Goal: Task Accomplishment & Management: Use online tool/utility

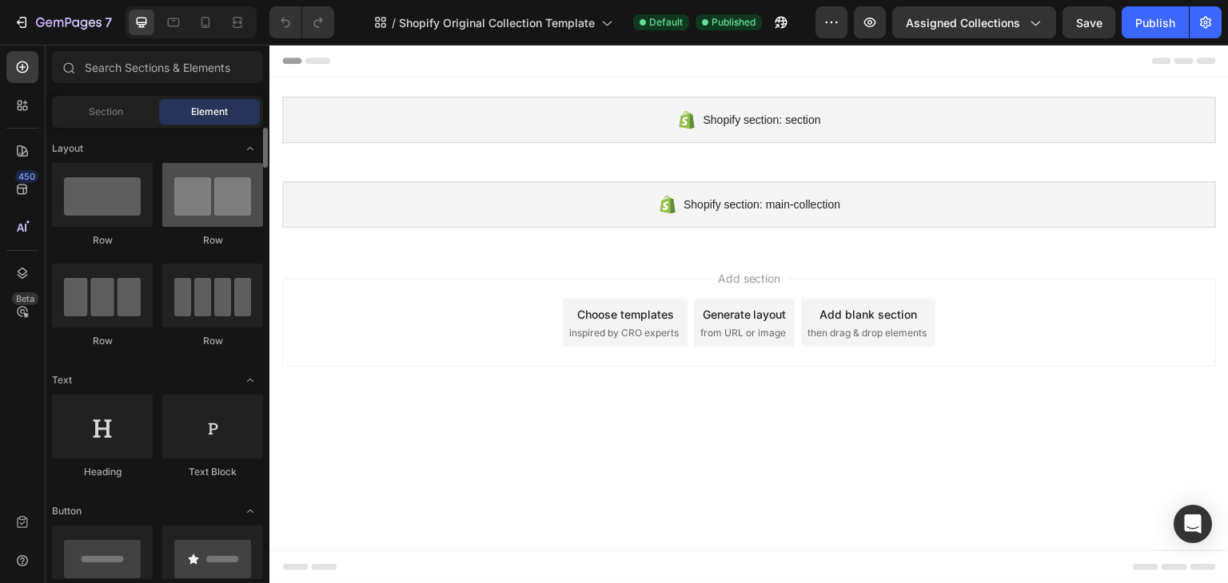
click at [189, 216] on div at bounding box center [212, 195] width 101 height 64
click at [208, 216] on div at bounding box center [212, 195] width 101 height 64
click at [119, 116] on span "Section" at bounding box center [106, 112] width 34 height 14
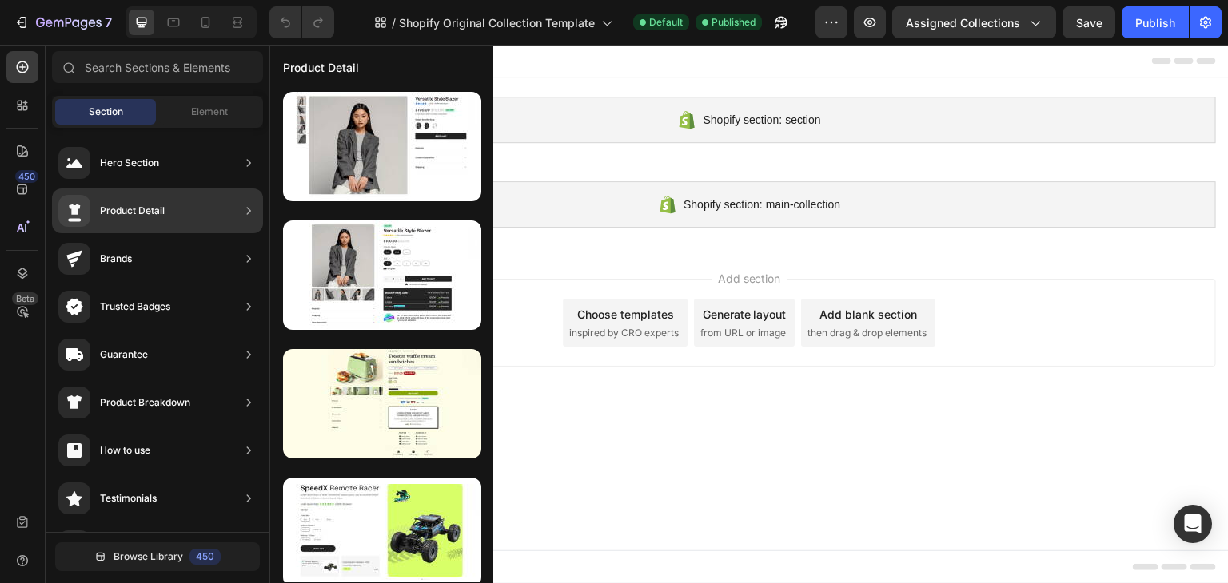
click at [199, 207] on div "Product Detail" at bounding box center [157, 211] width 211 height 45
click at [166, 205] on div "Product Detail" at bounding box center [157, 211] width 211 height 45
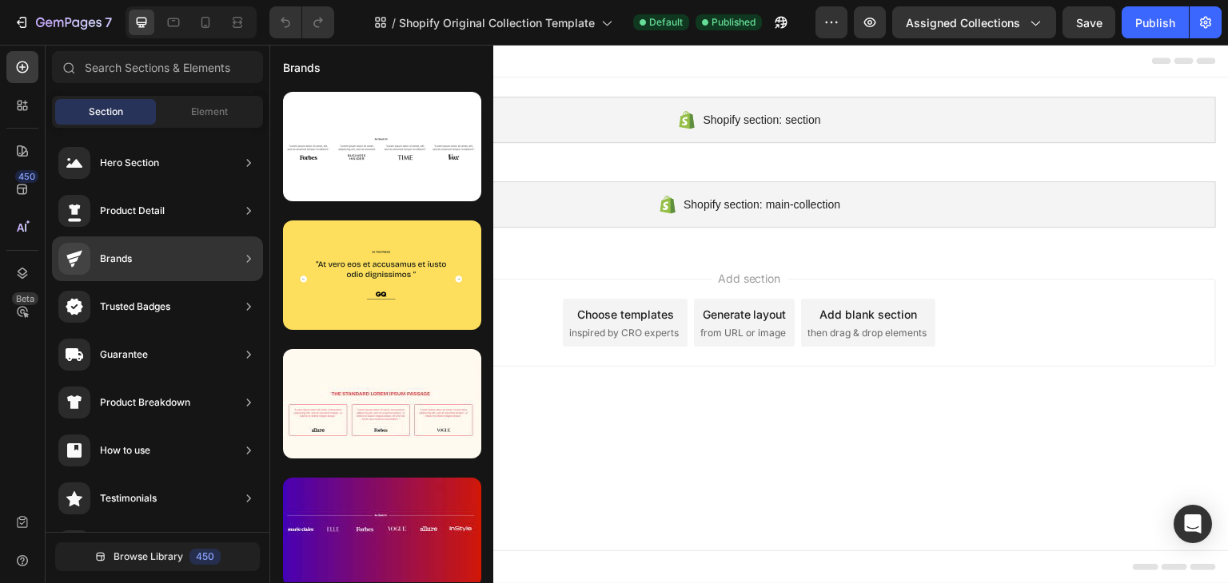
click at [147, 260] on div "Brands" at bounding box center [157, 259] width 211 height 45
click at [224, 205] on div "Product Detail" at bounding box center [157, 211] width 211 height 45
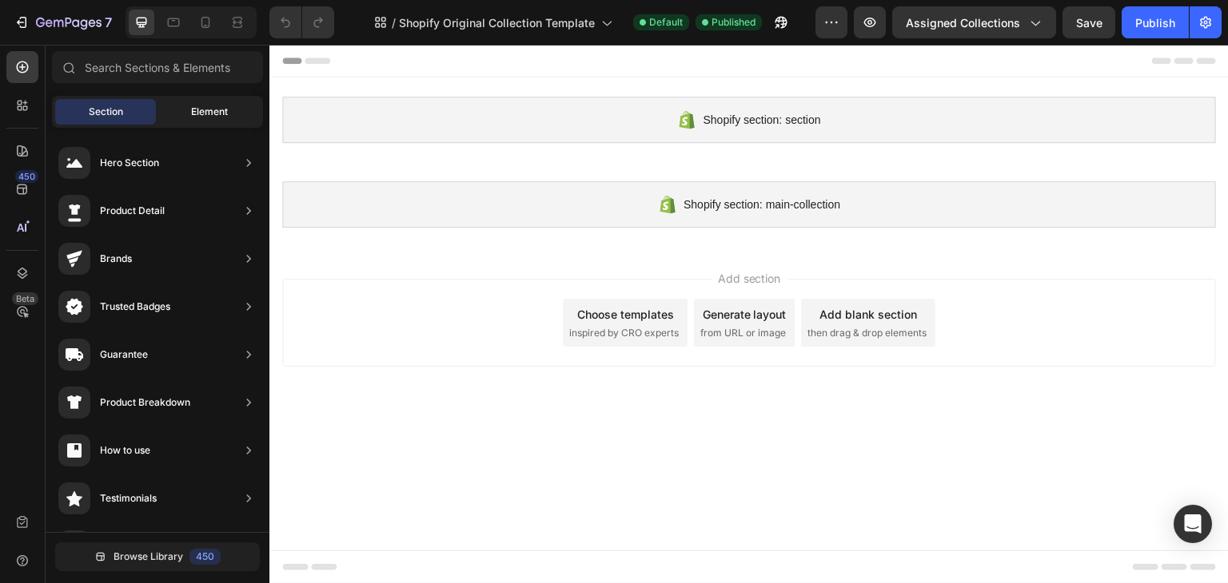
click at [205, 114] on span "Element" at bounding box center [209, 112] width 37 height 14
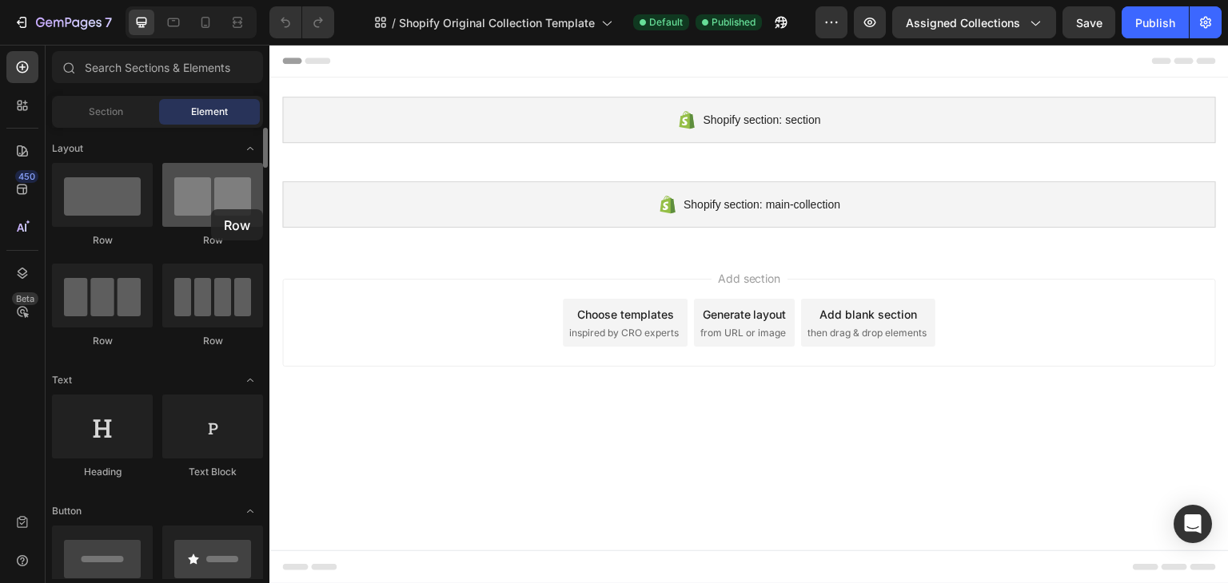
click at [211, 209] on div at bounding box center [212, 195] width 101 height 64
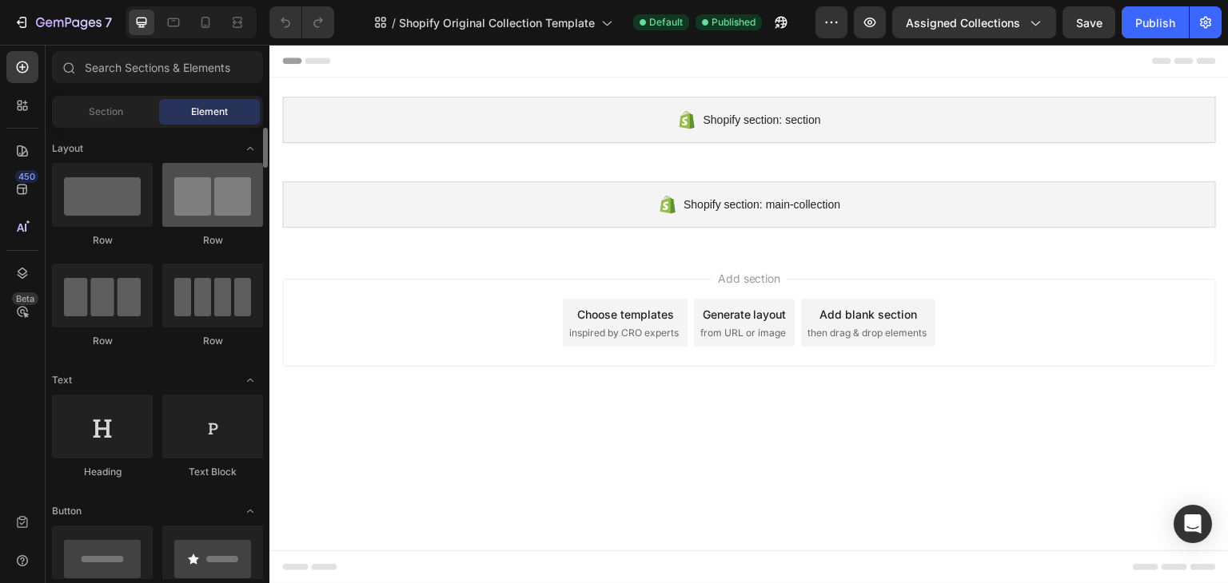
click at [211, 209] on div at bounding box center [212, 195] width 101 height 64
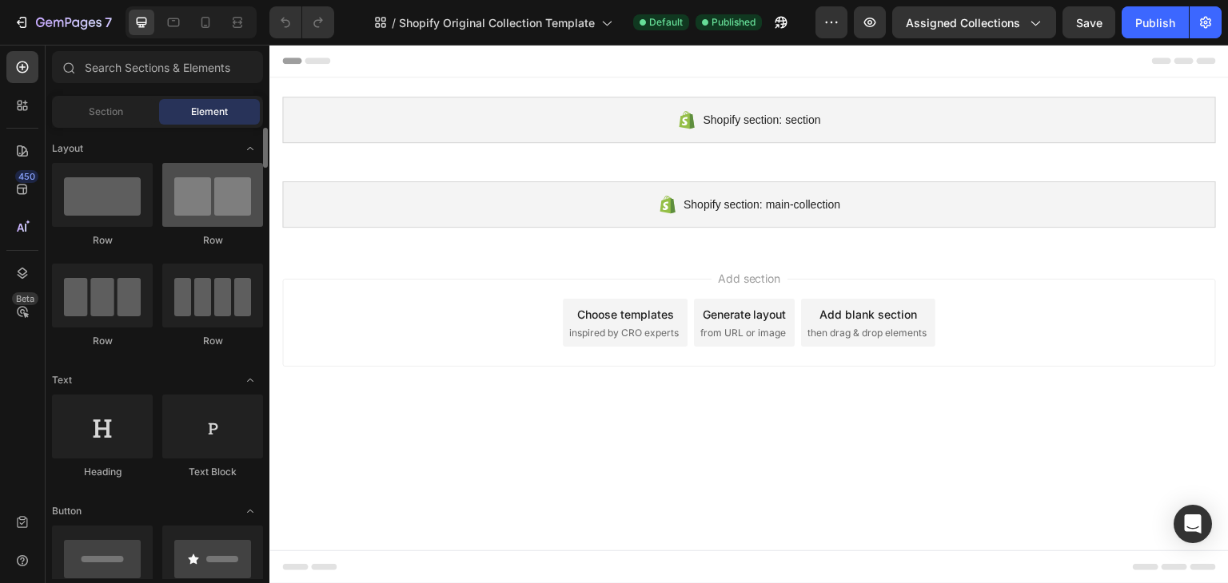
click at [211, 209] on div at bounding box center [212, 195] width 101 height 64
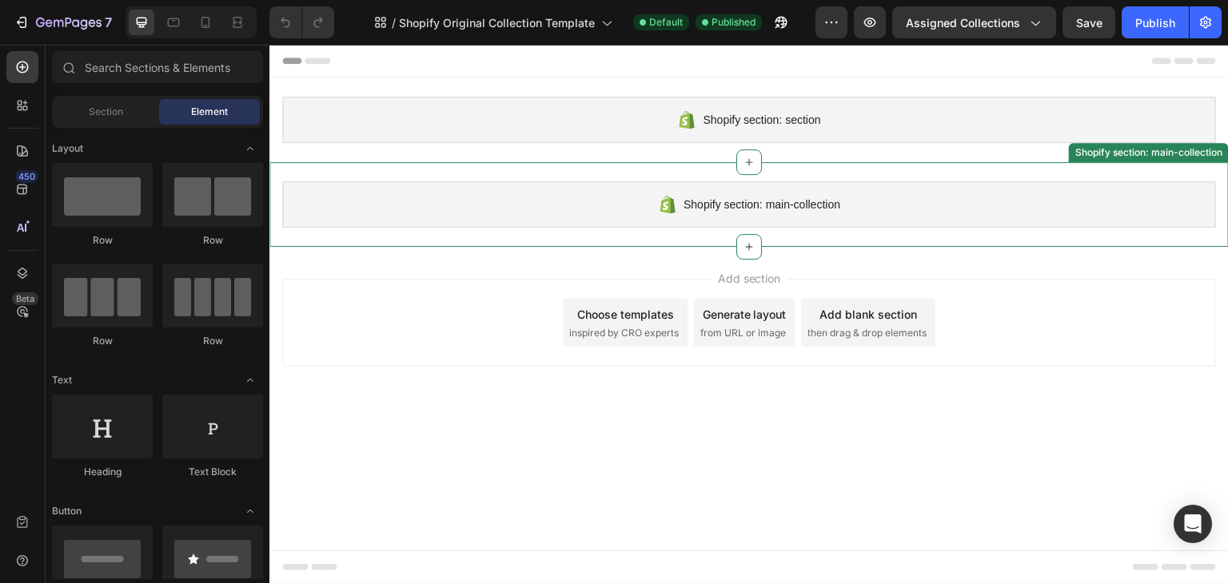
click at [733, 205] on span "Shopify section: main-collection" at bounding box center [761, 204] width 157 height 19
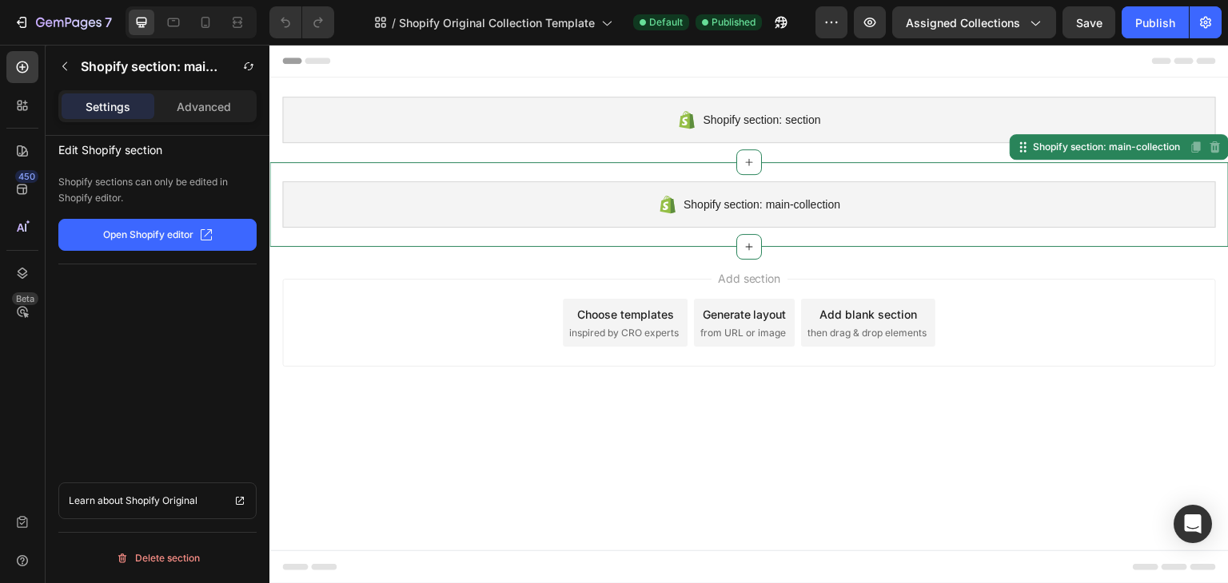
click at [624, 323] on div "Choose templates inspired by CRO experts" at bounding box center [625, 323] width 125 height 48
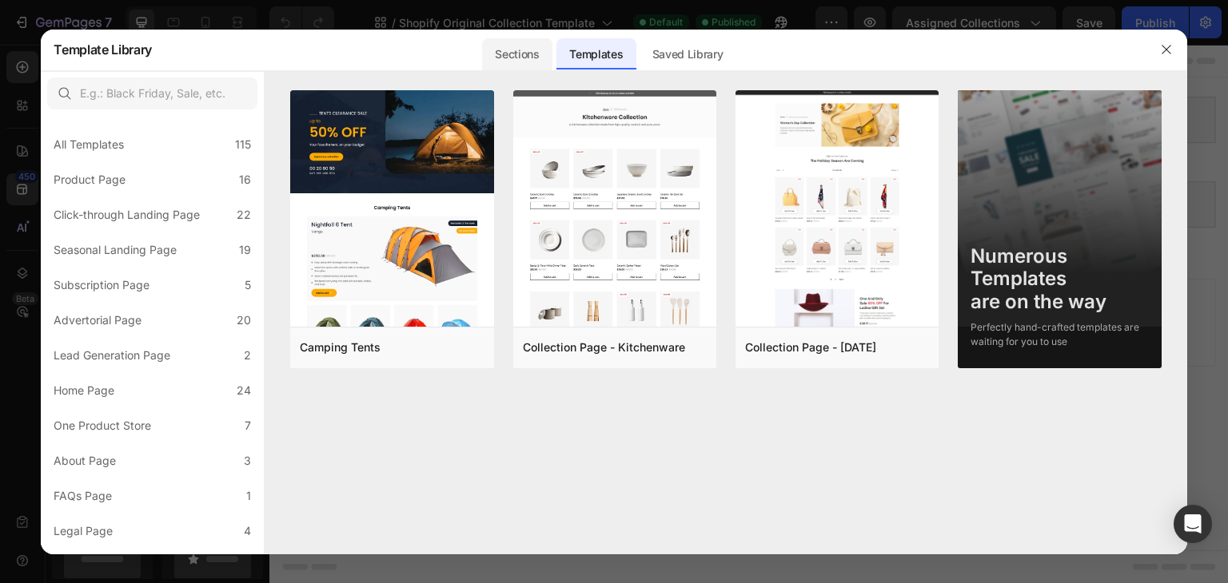
click at [515, 56] on div "Sections" at bounding box center [517, 54] width 70 height 32
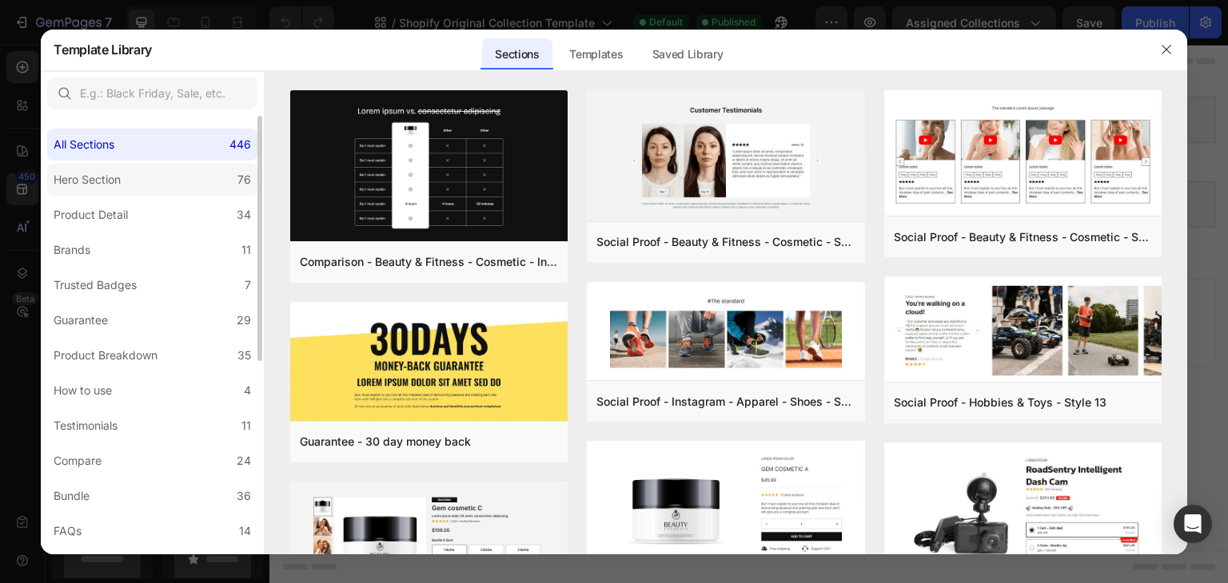
click at [113, 173] on div "Hero Section" at bounding box center [87, 179] width 67 height 19
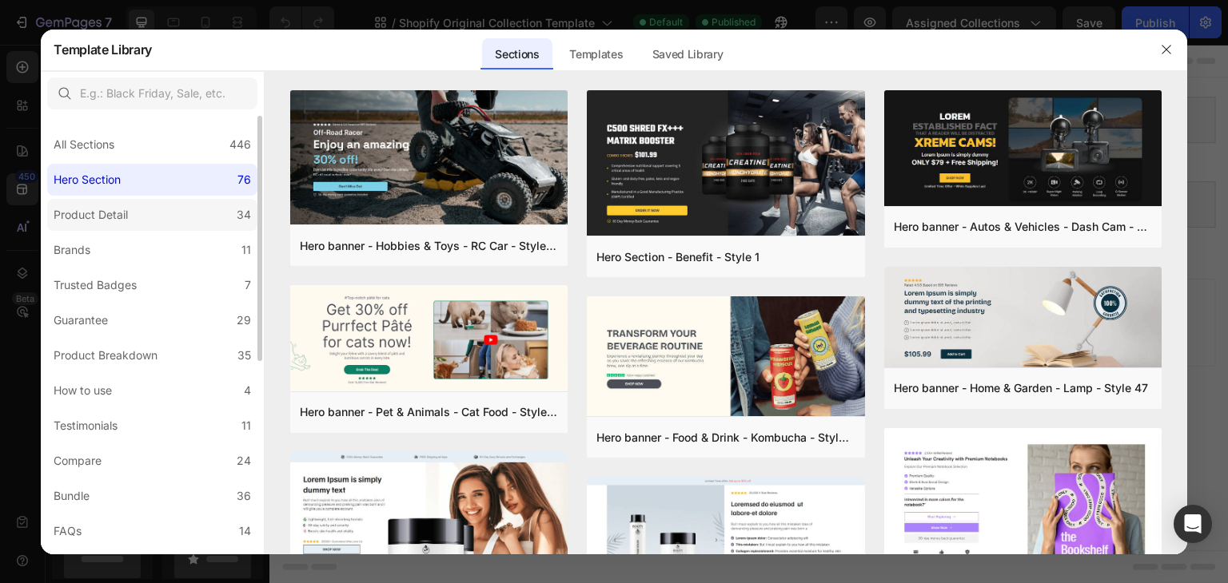
click at [102, 214] on div "Product Detail" at bounding box center [91, 214] width 74 height 19
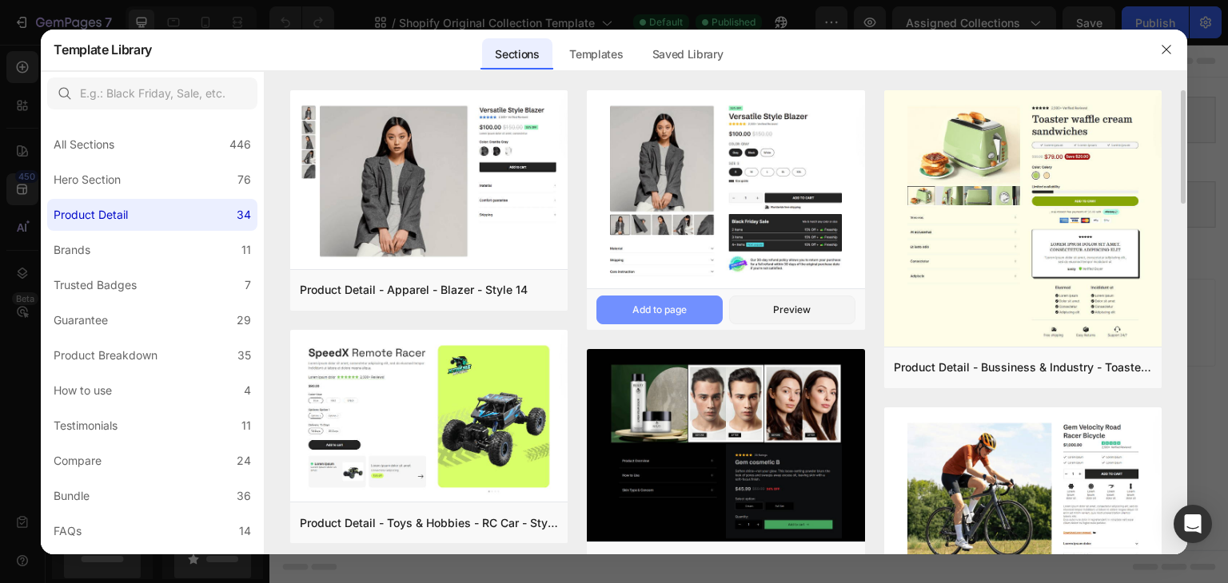
click at [643, 308] on div "Add to page" at bounding box center [659, 310] width 54 height 14
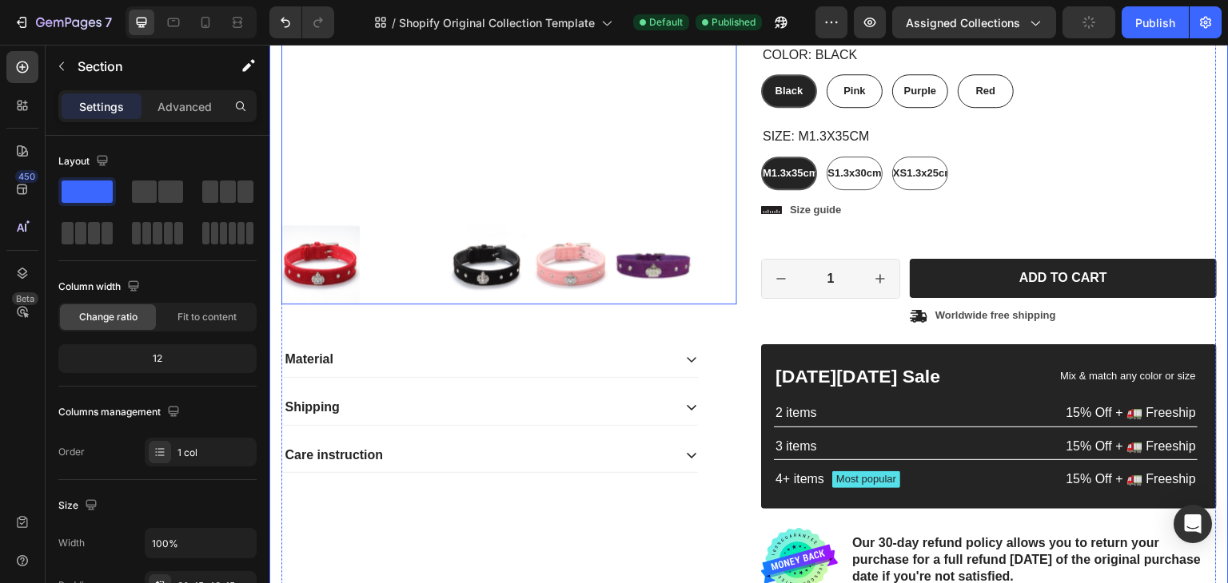
scroll to position [559, 0]
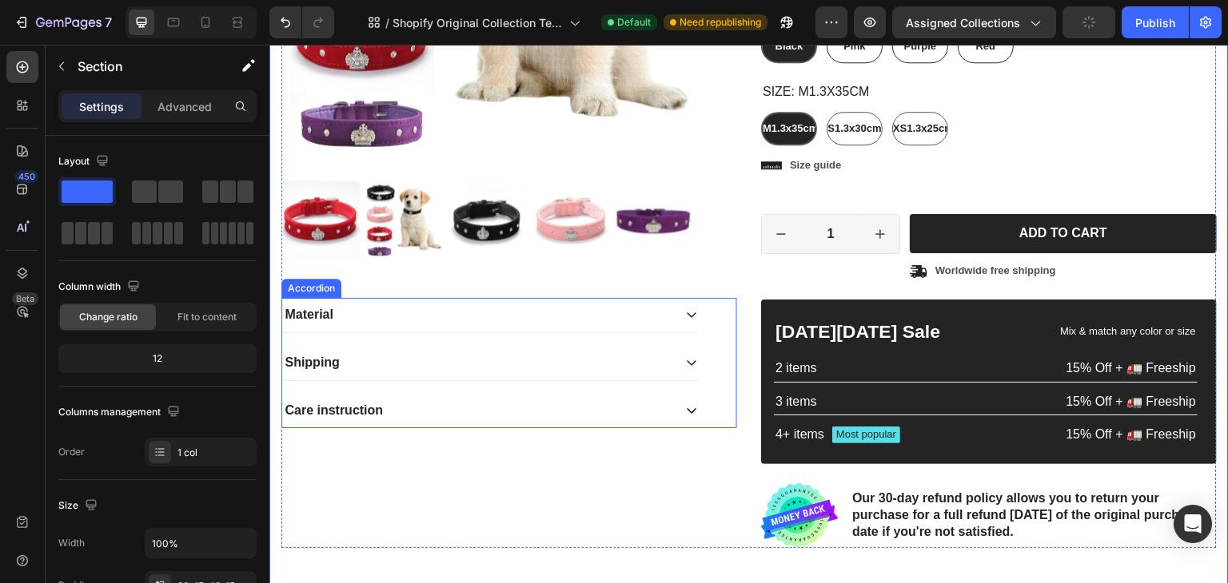
click at [679, 318] on div "Material" at bounding box center [490, 315] width 416 height 34
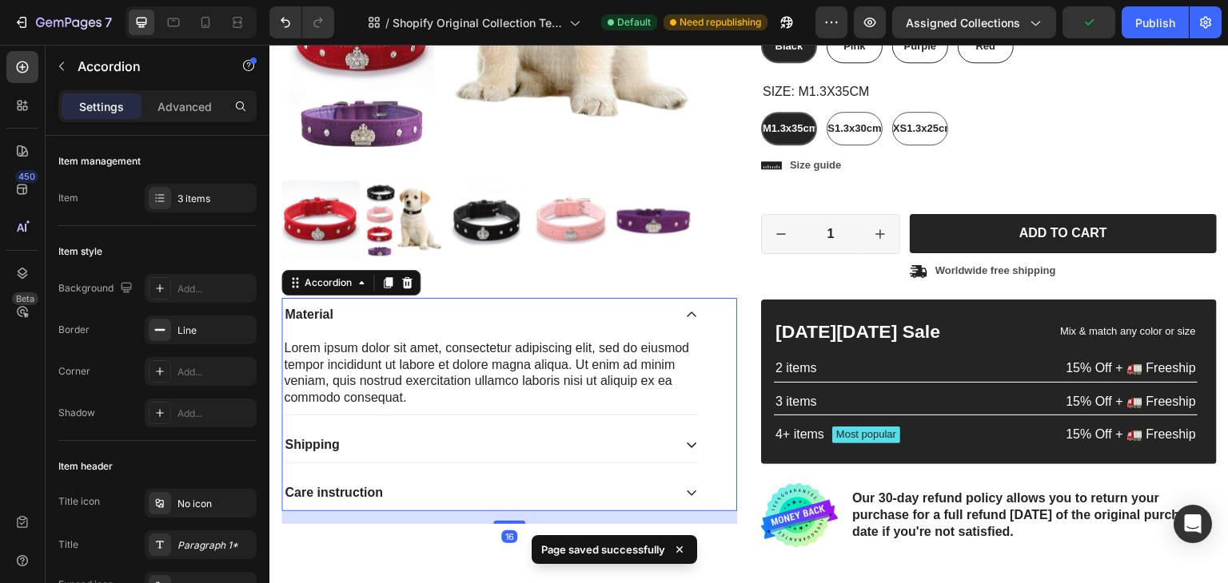
click at [679, 321] on div "Material" at bounding box center [490, 315] width 416 height 34
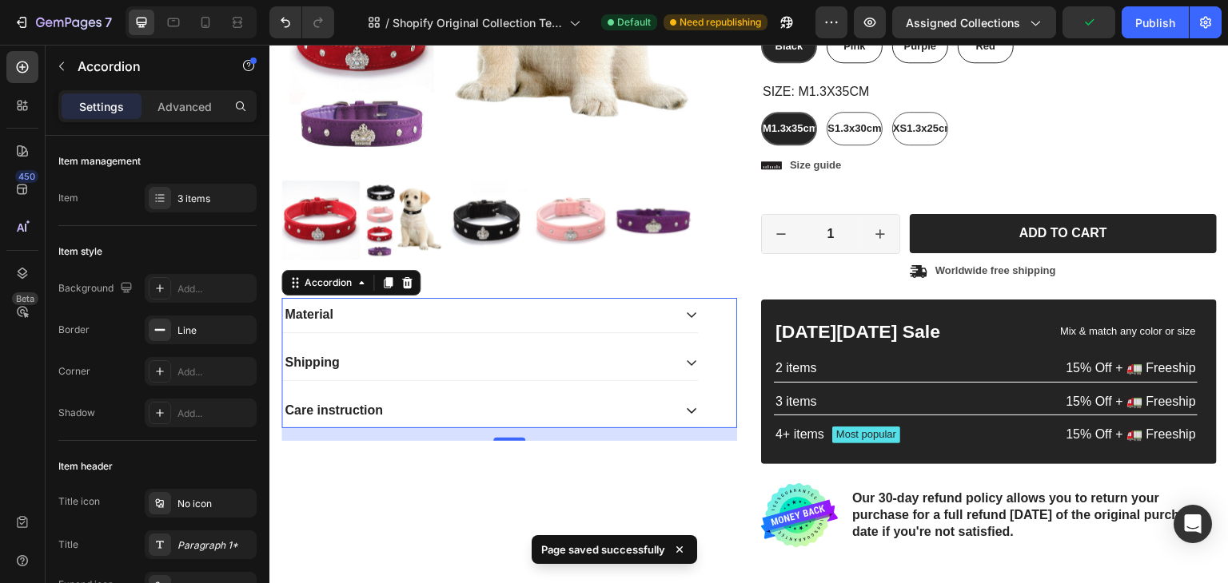
click at [685, 356] on icon at bounding box center [691, 362] width 13 height 13
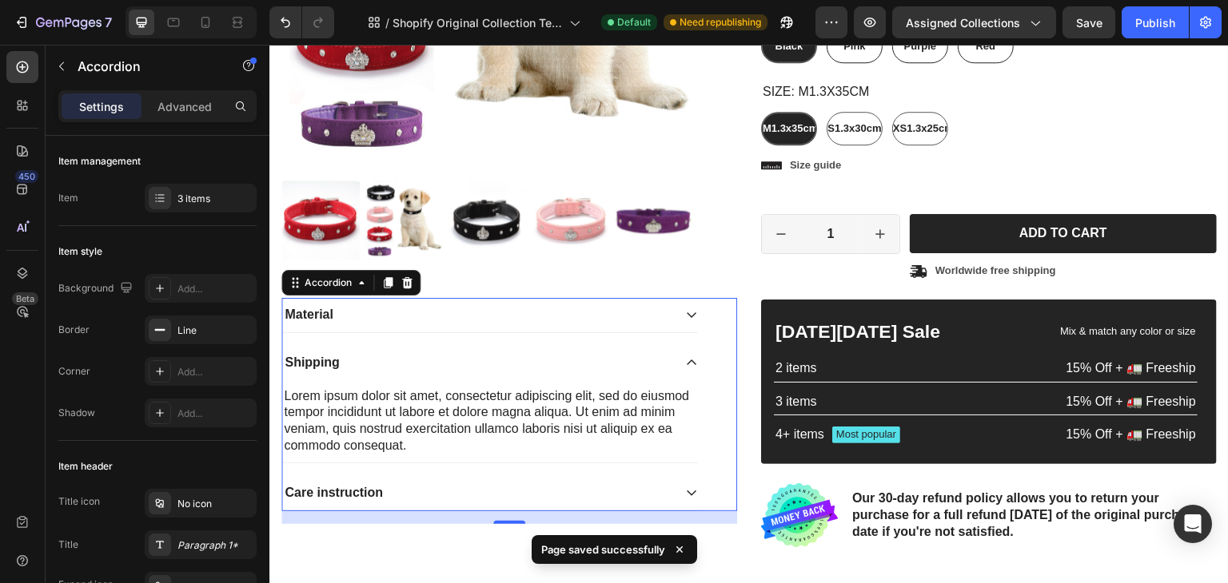
click at [685, 356] on icon at bounding box center [691, 362] width 13 height 13
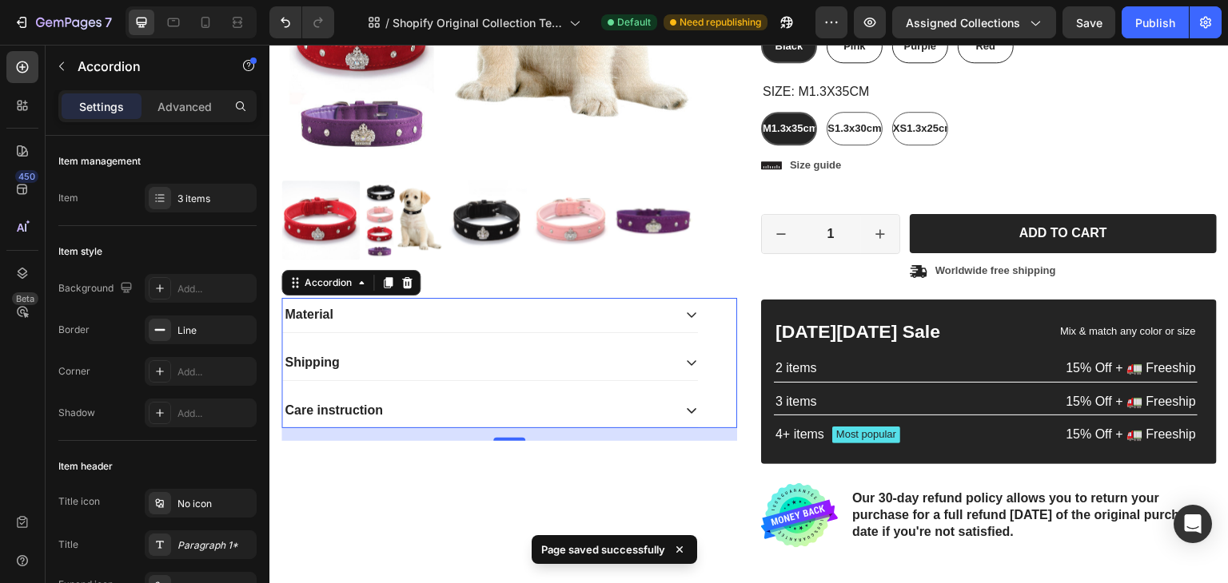
click at [685, 404] on icon at bounding box center [691, 410] width 13 height 13
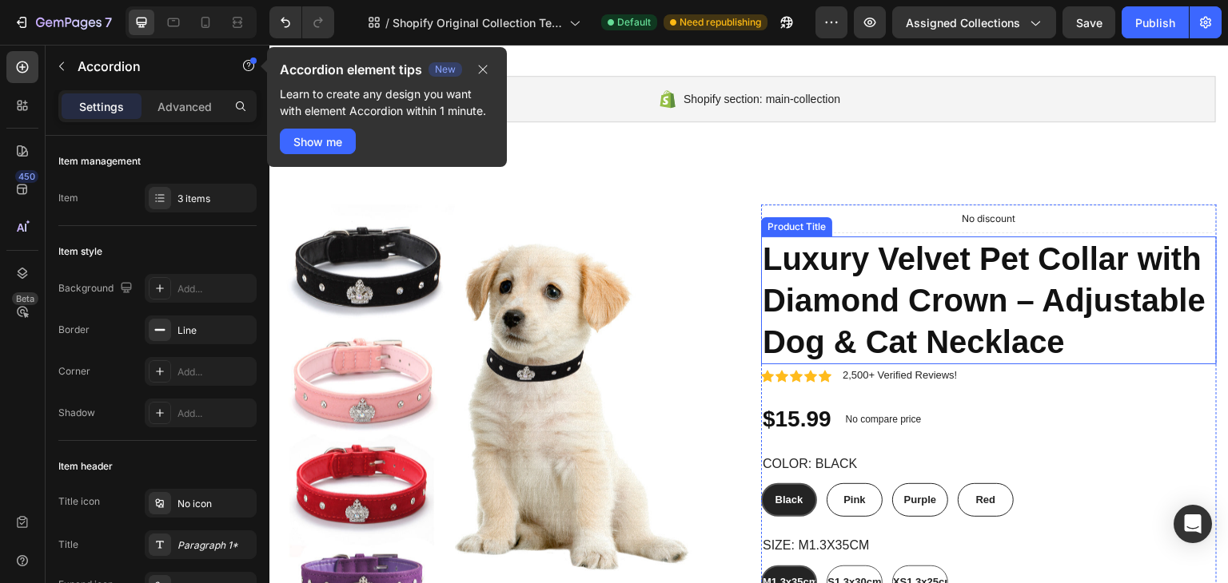
scroll to position [0, 0]
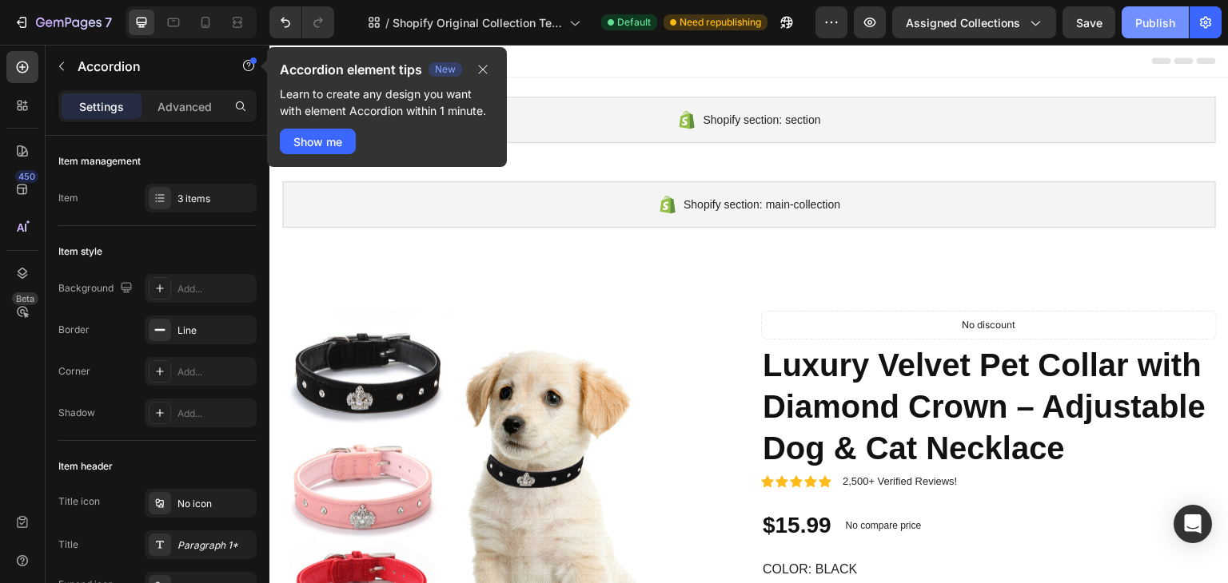
click at [1141, 24] on div "Publish" at bounding box center [1155, 22] width 40 height 17
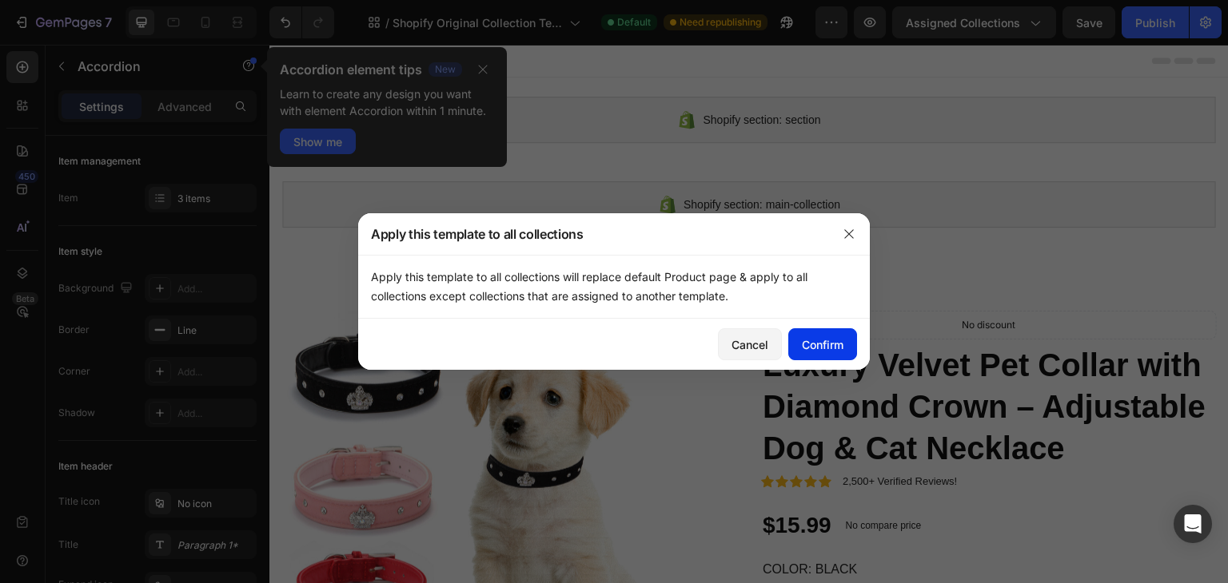
click at [833, 346] on div "Confirm" at bounding box center [823, 344] width 42 height 17
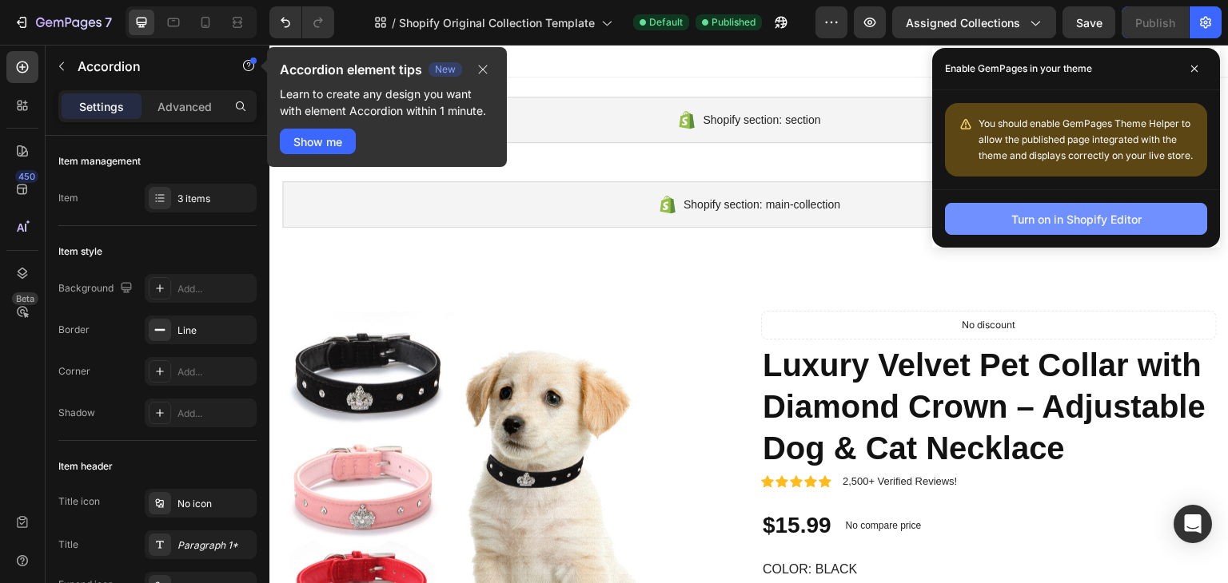
click at [1130, 232] on button "Turn on in Shopify Editor" at bounding box center [1076, 219] width 262 height 32
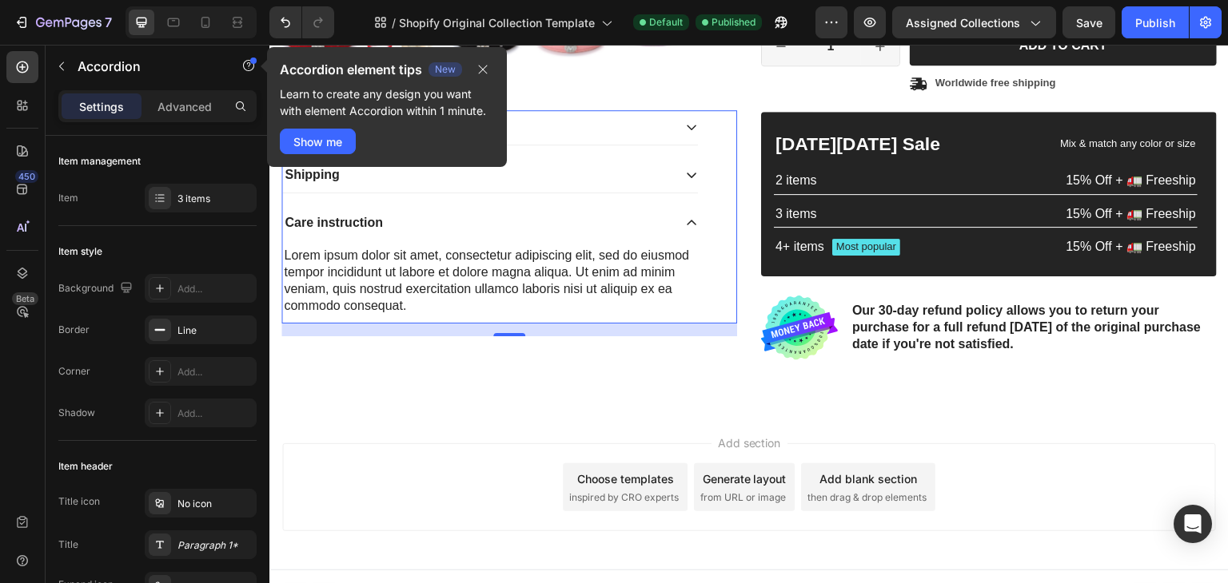
scroll to position [766, 0]
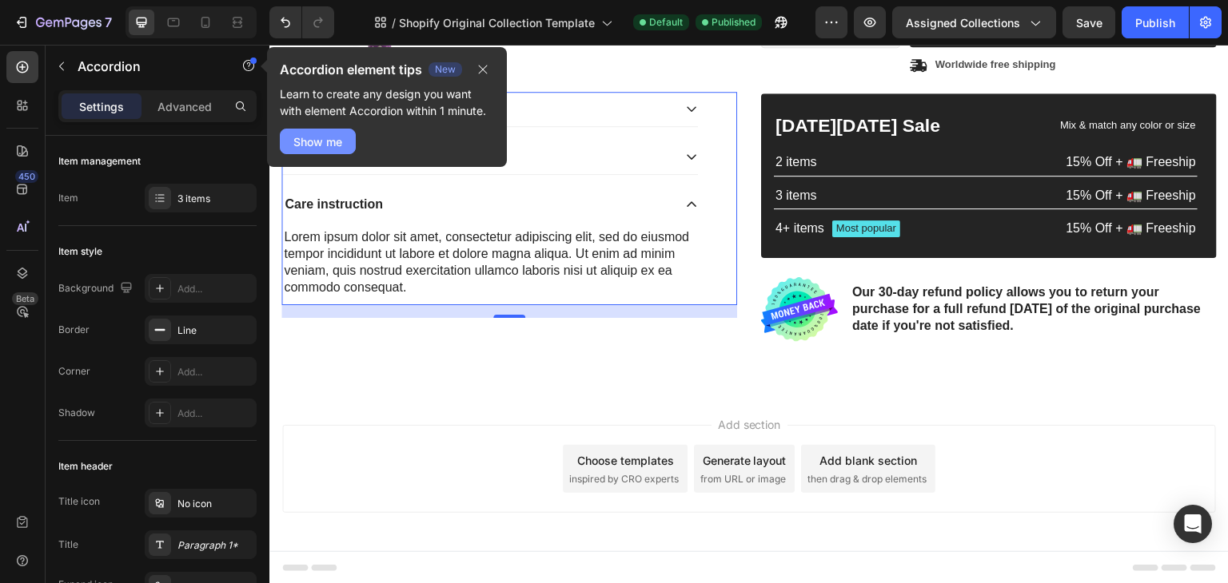
click at [327, 138] on div "Show me" at bounding box center [317, 141] width 49 height 17
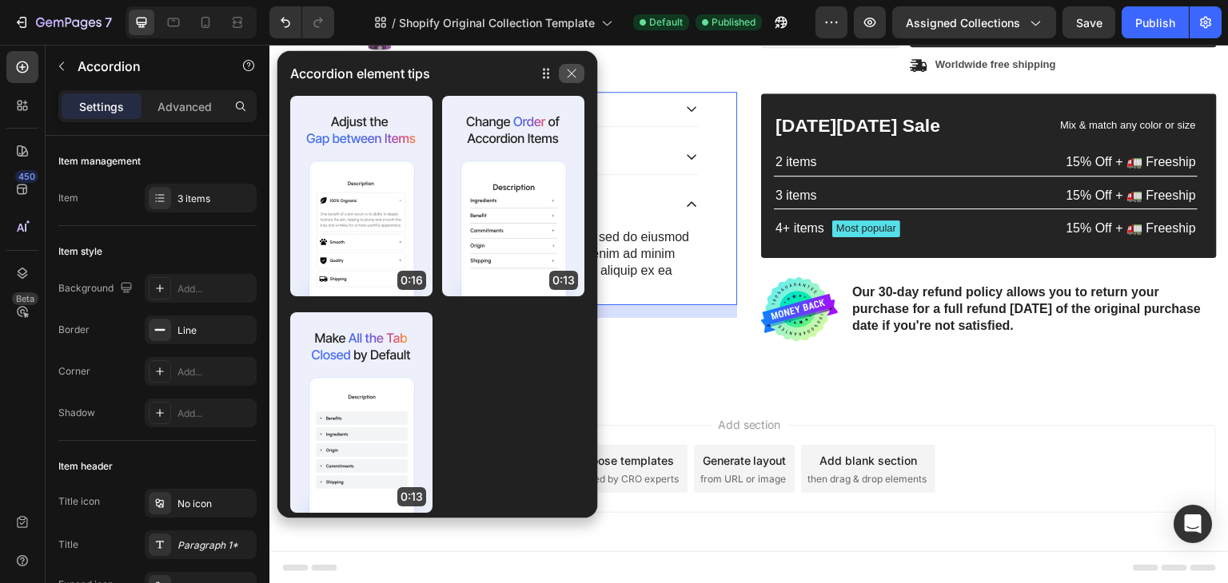
click at [575, 78] on icon "button" at bounding box center [571, 74] width 9 height 9
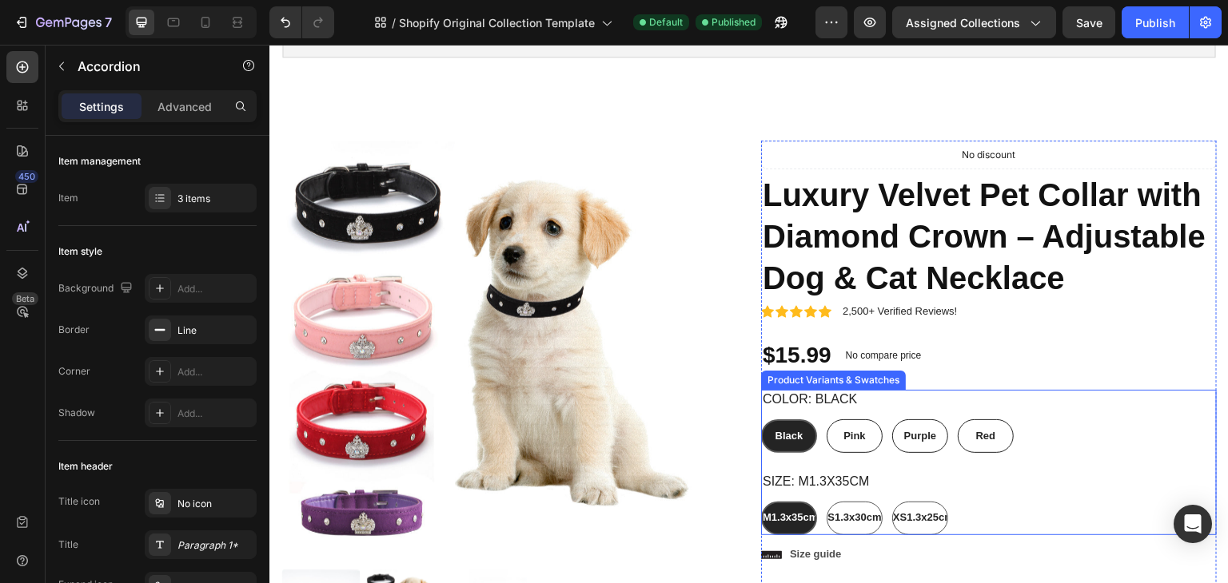
scroll to position [206, 0]
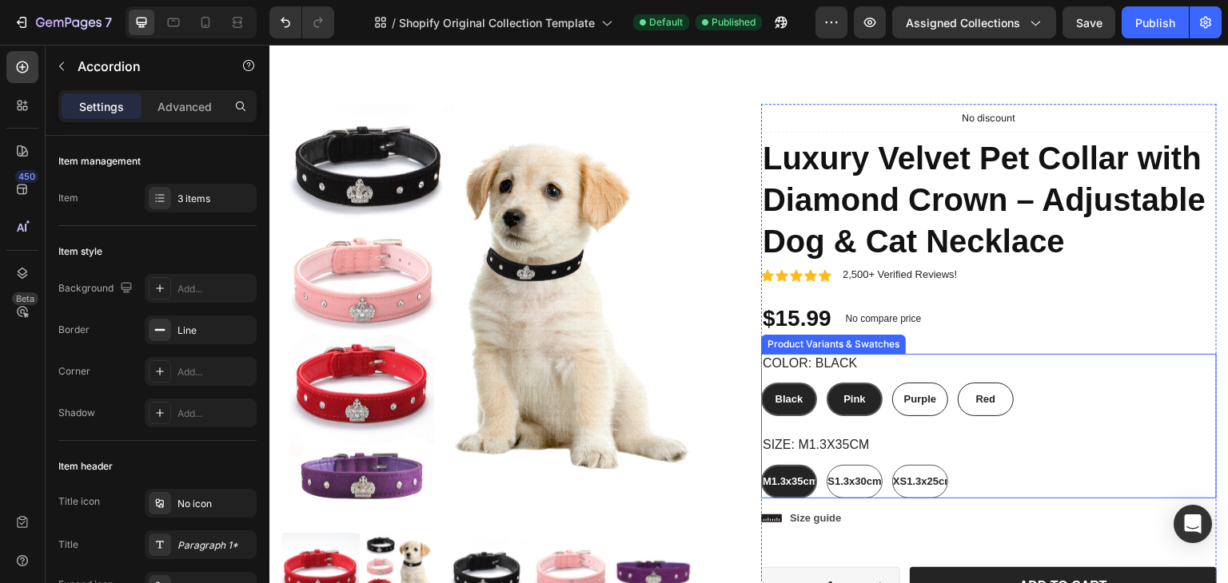
click at [854, 393] on span "Pink" at bounding box center [854, 399] width 22 height 12
click at [826, 383] on input "Pink Pink Pink" at bounding box center [826, 382] width 1 height 1
radio input "true"
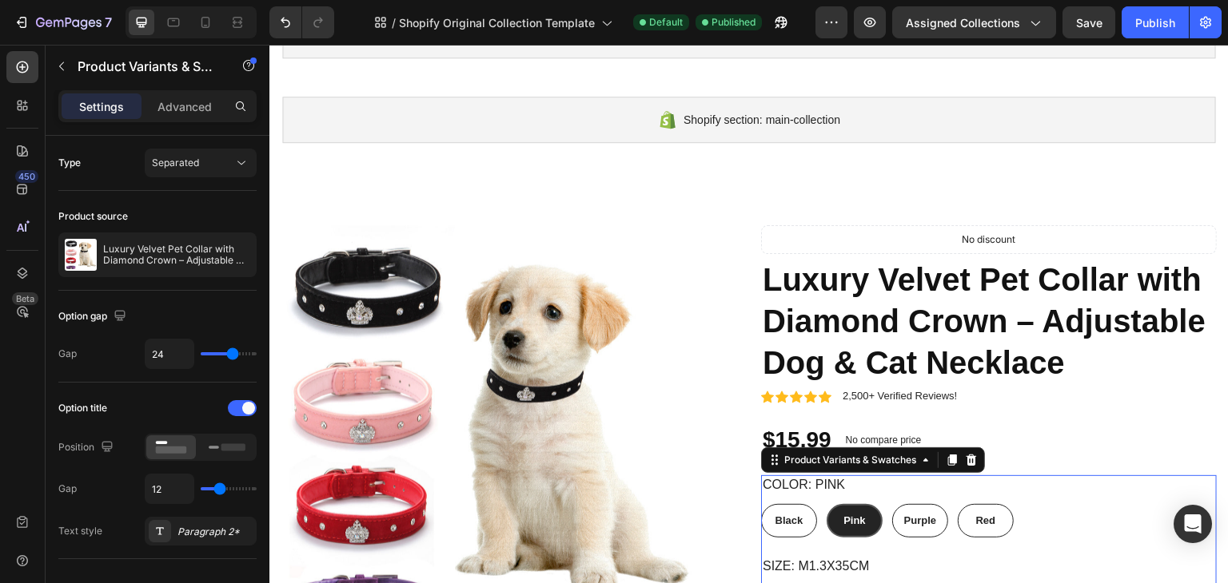
scroll to position [0, 0]
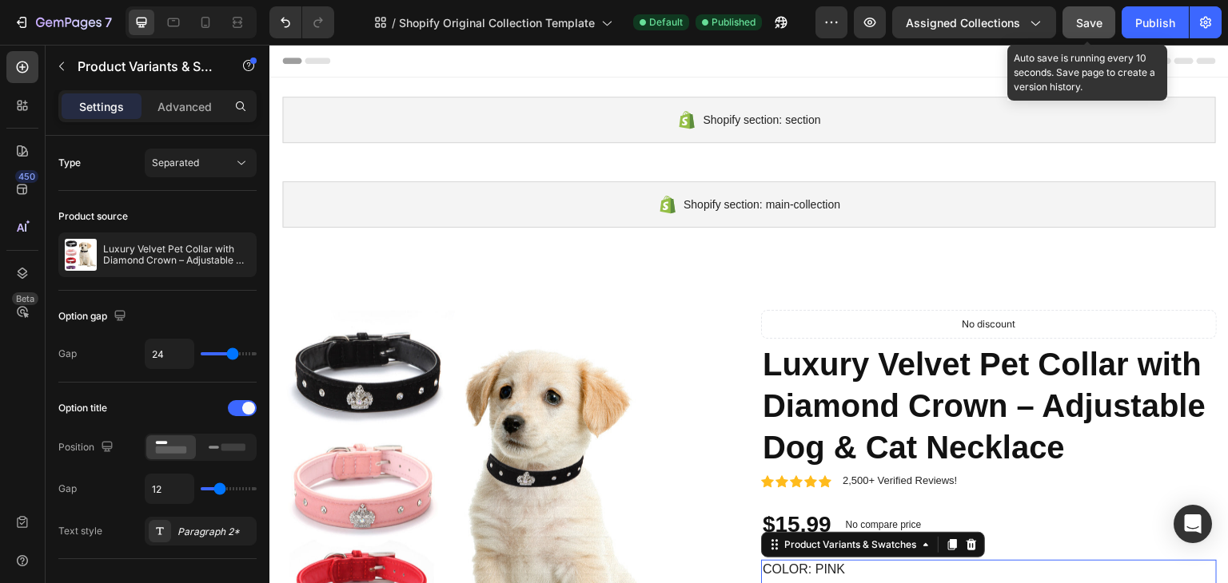
click at [1106, 24] on button "Save" at bounding box center [1088, 22] width 53 height 32
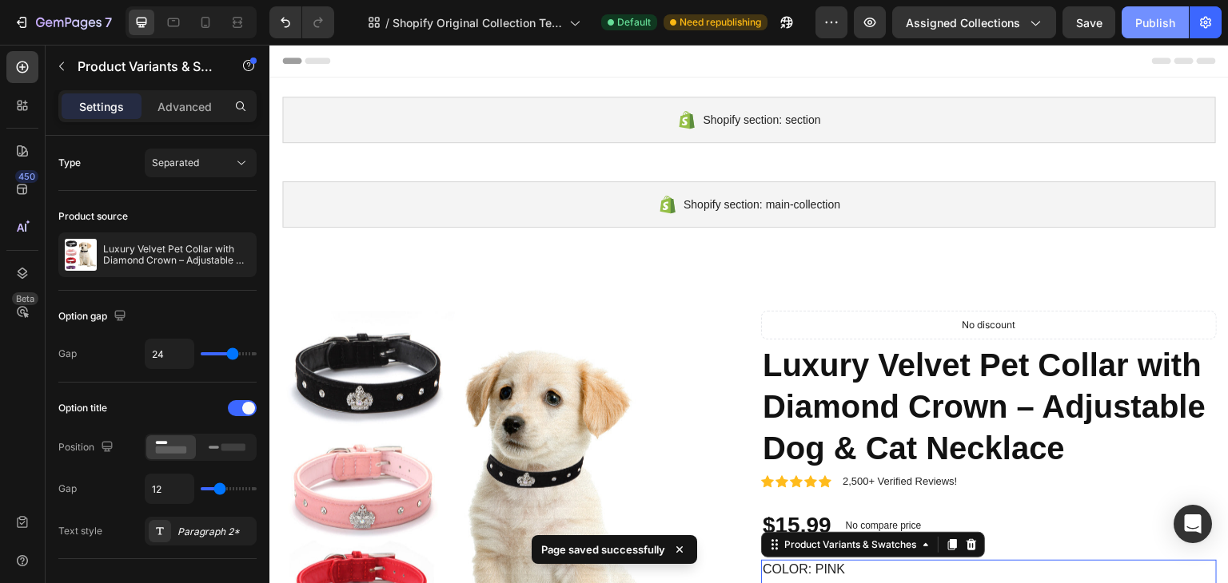
click at [1164, 29] on div "Publish" at bounding box center [1155, 22] width 40 height 17
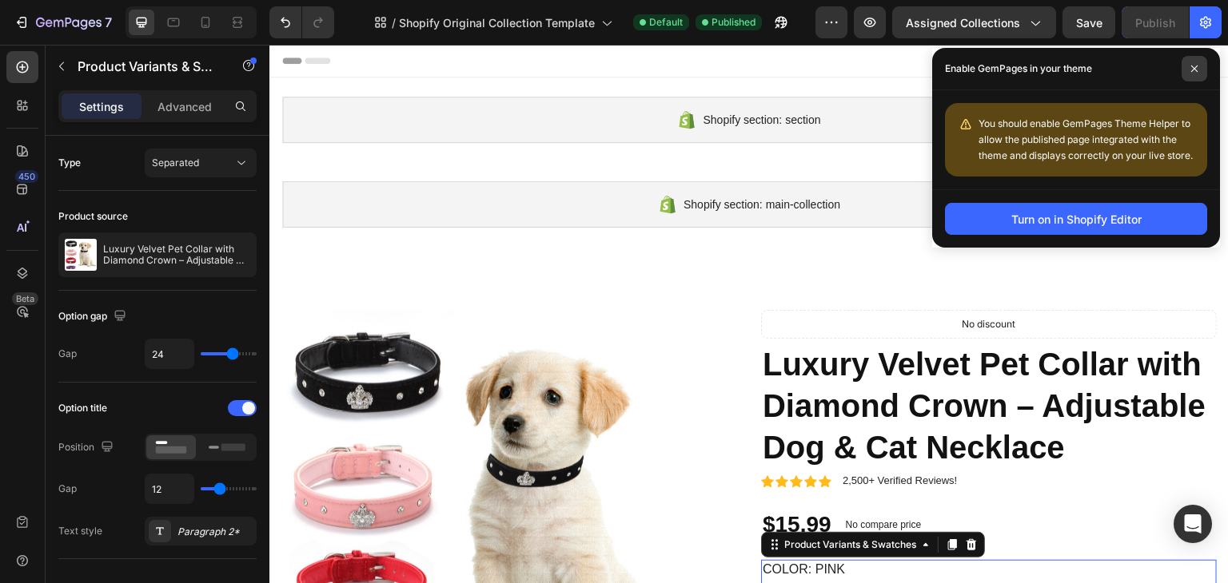
click at [1196, 74] on span at bounding box center [1194, 69] width 26 height 26
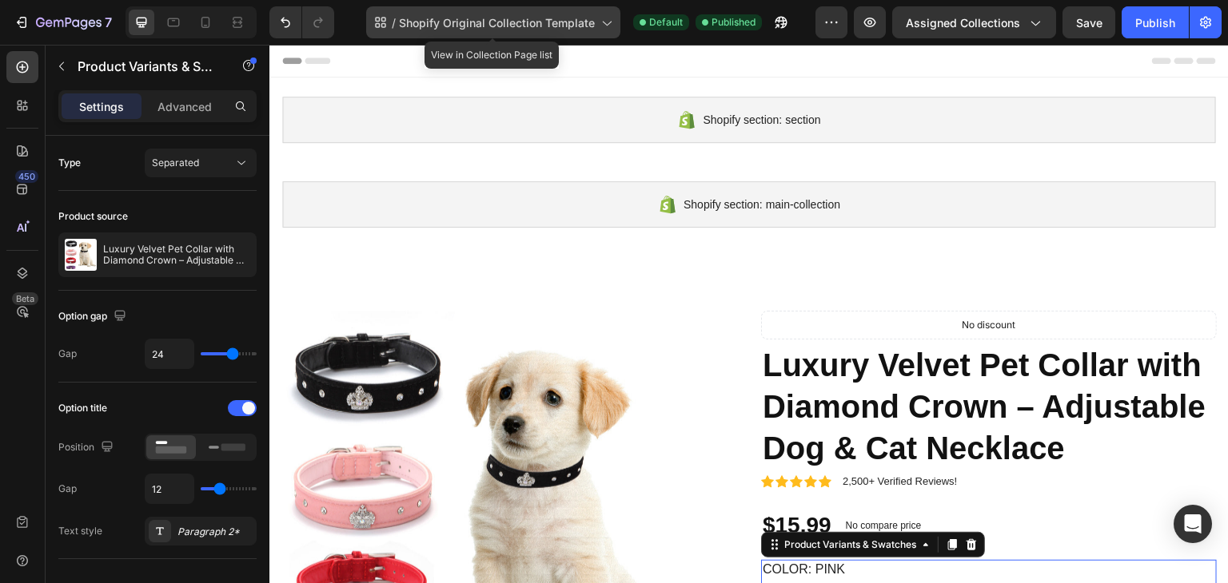
click at [480, 26] on span "Shopify Original Collection Template" at bounding box center [497, 22] width 196 height 17
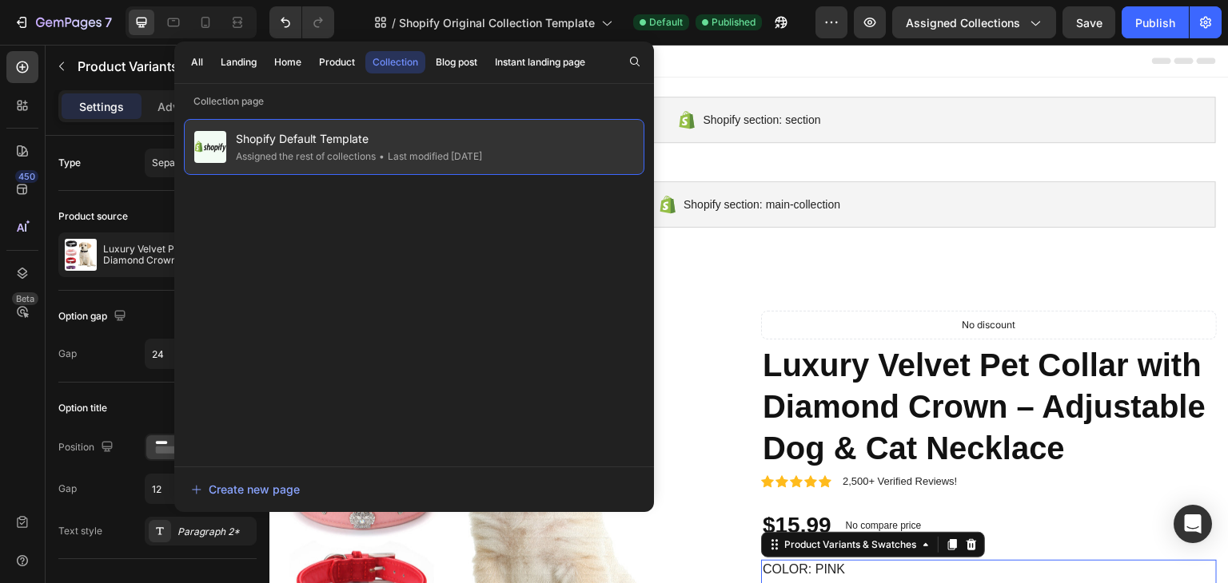
click at [396, 149] on div "• Last modified [DATE]" at bounding box center [429, 157] width 106 height 16
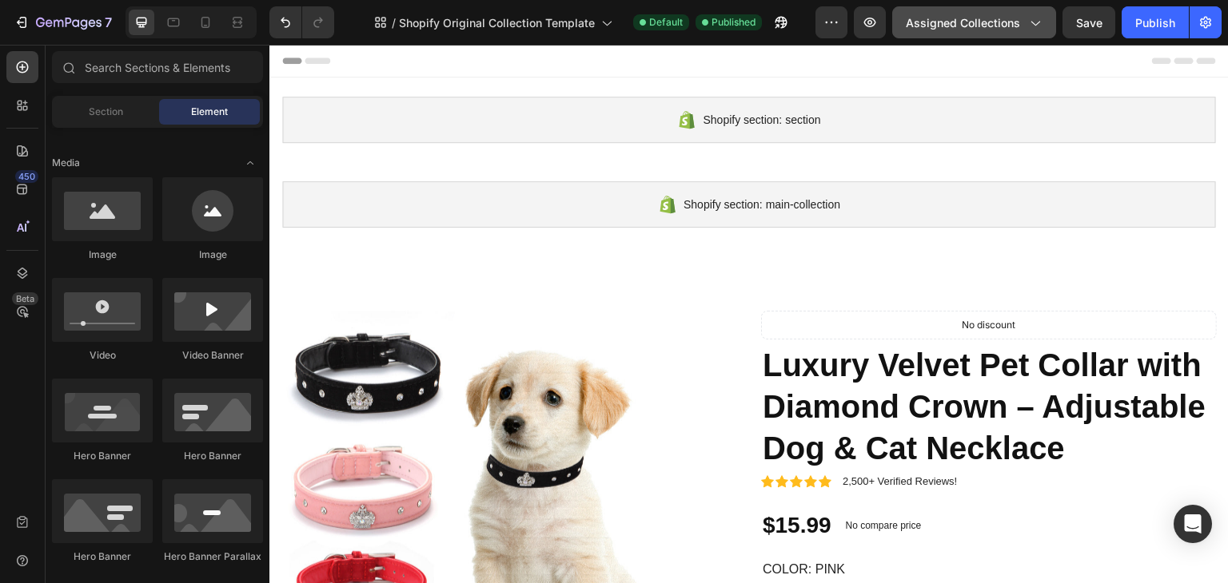
click at [1026, 22] on div "Assigned Collections" at bounding box center [974, 22] width 137 height 17
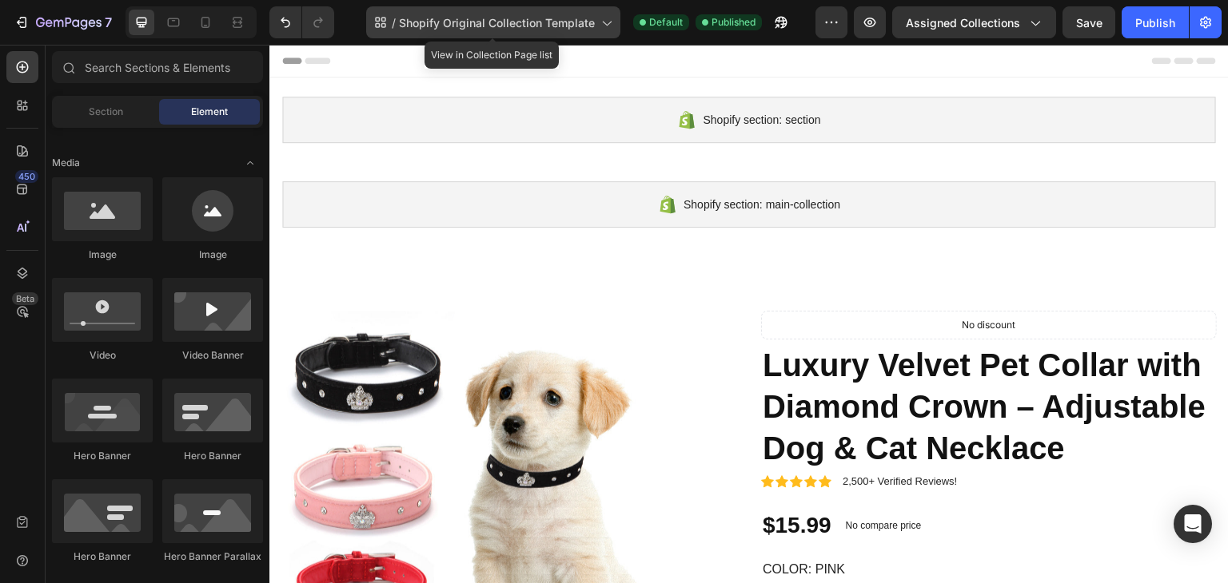
click at [595, 27] on div "/ Shopify Original Collection Template" at bounding box center [493, 22] width 254 height 32
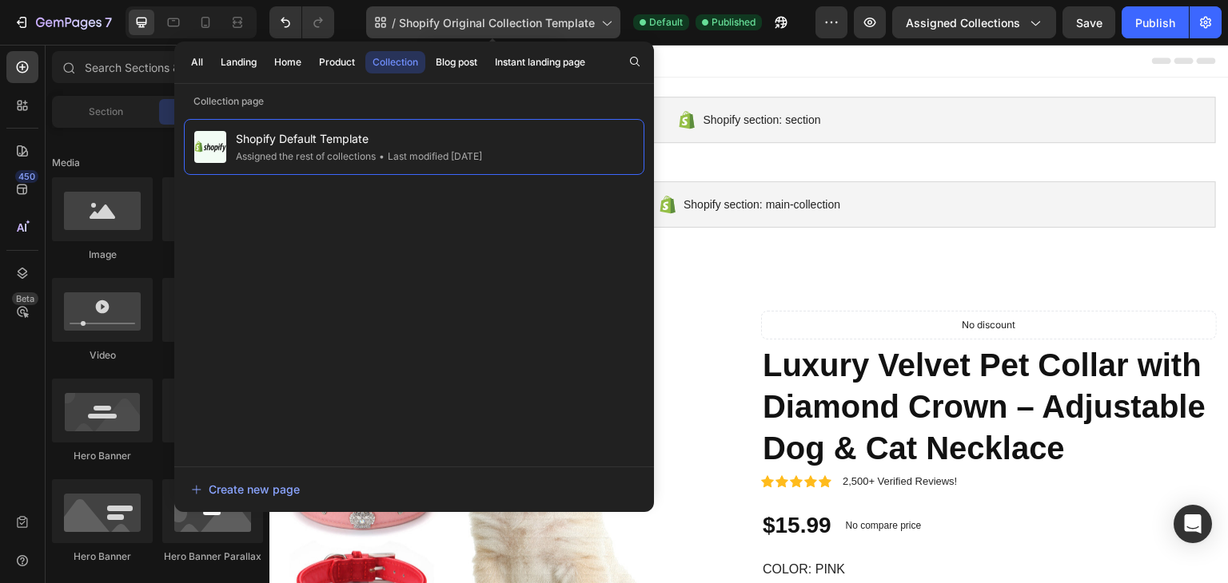
click at [595, 27] on div "/ Shopify Original Collection Template" at bounding box center [493, 22] width 254 height 32
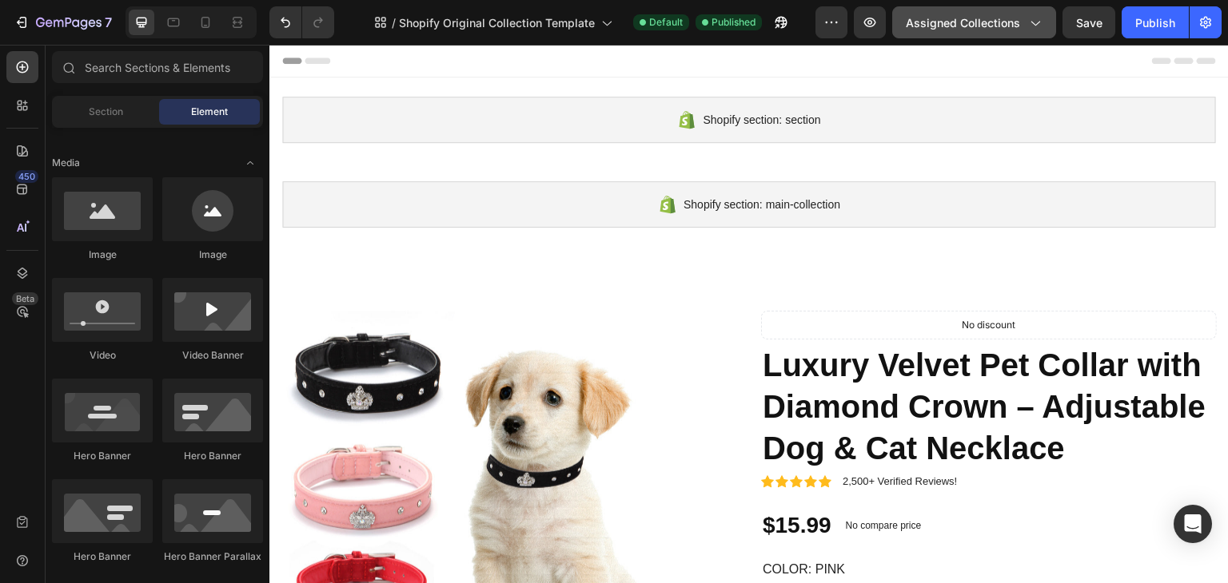
click at [1025, 26] on div "Assigned Collections" at bounding box center [974, 22] width 137 height 17
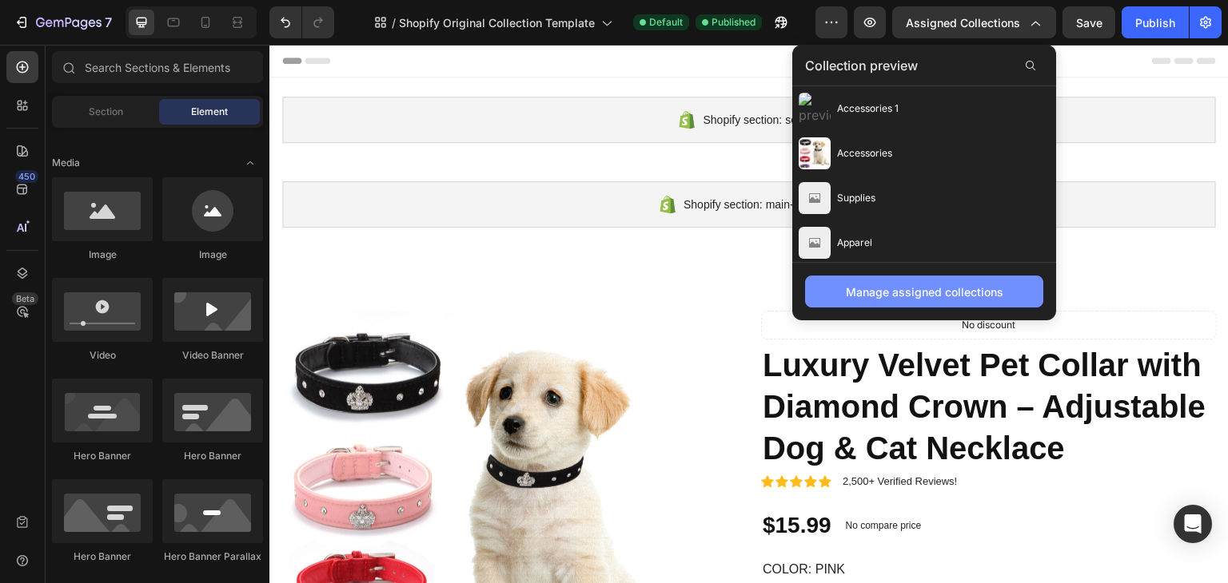
click at [960, 298] on div "Manage assigned collections" at bounding box center [924, 292] width 157 height 17
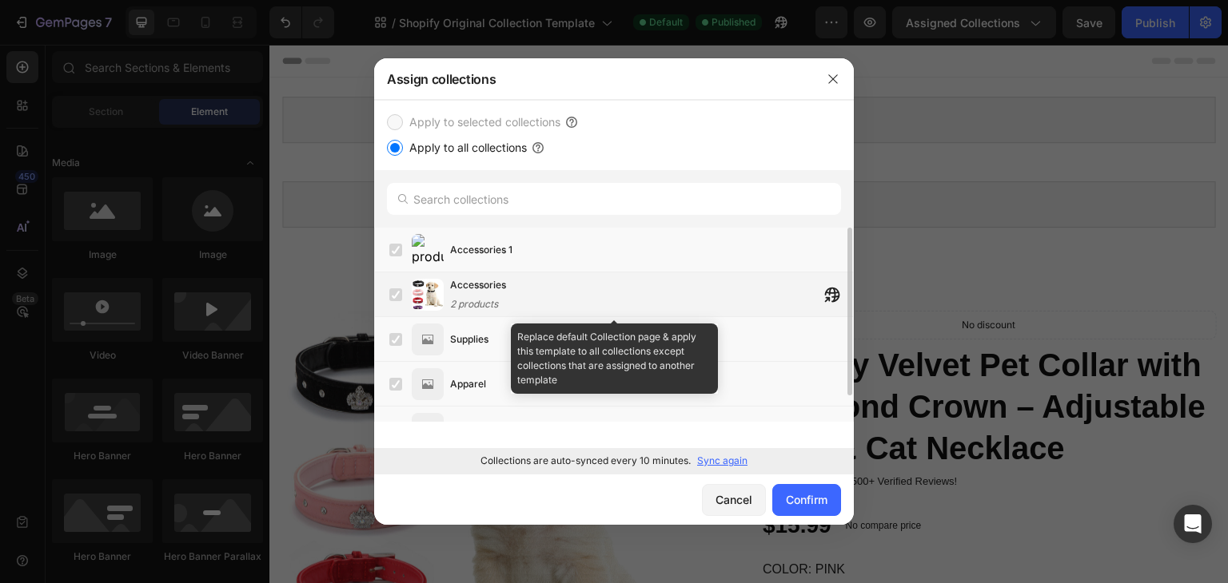
click at [394, 298] on label at bounding box center [395, 295] width 13 height 13
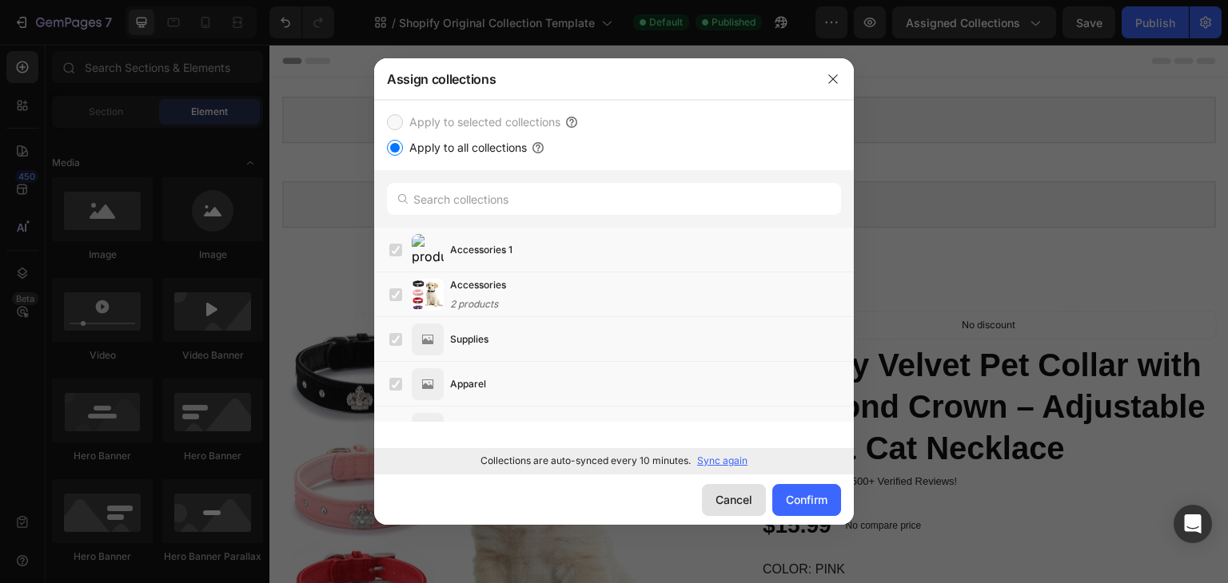
click at [727, 503] on div "Cancel" at bounding box center [733, 500] width 37 height 17
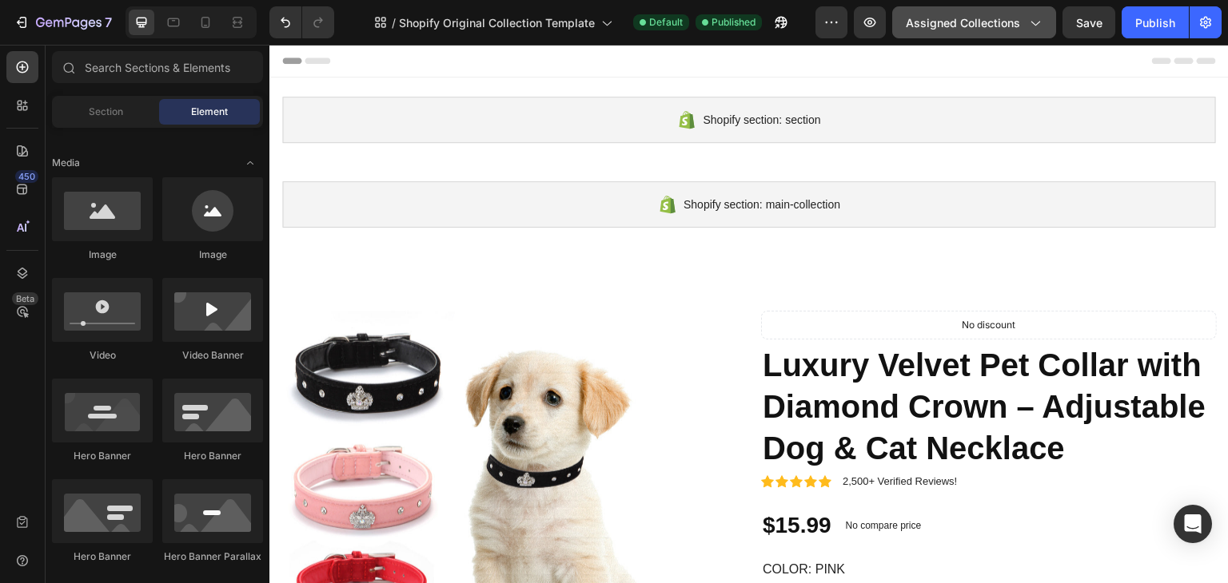
click at [974, 10] on button "Assigned Collections" at bounding box center [974, 22] width 164 height 32
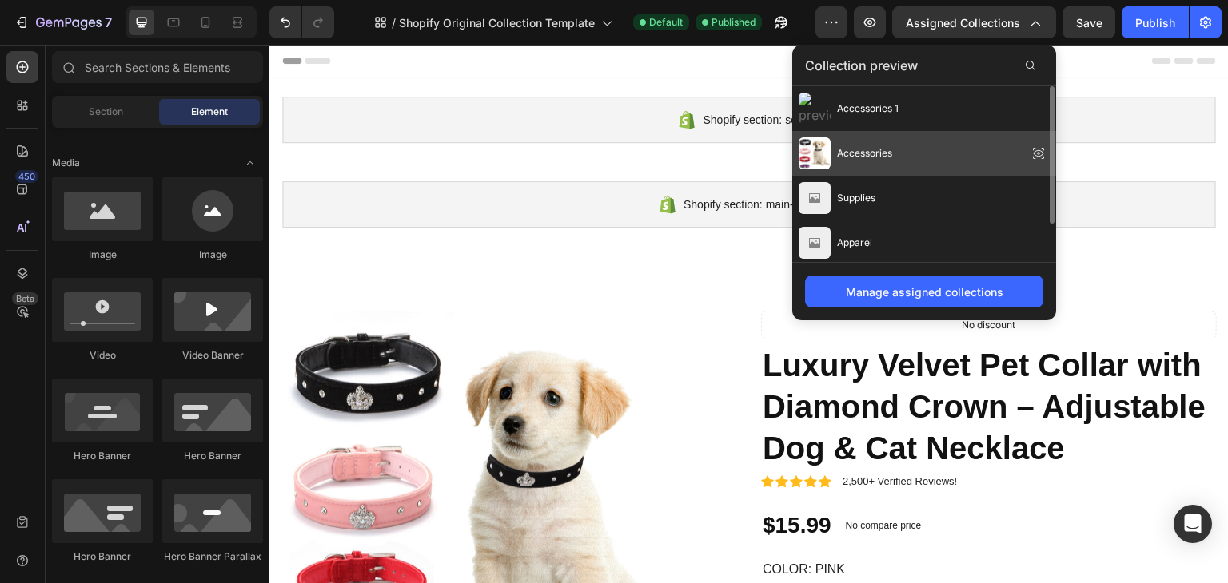
click at [939, 163] on div "Accessories" at bounding box center [924, 153] width 264 height 45
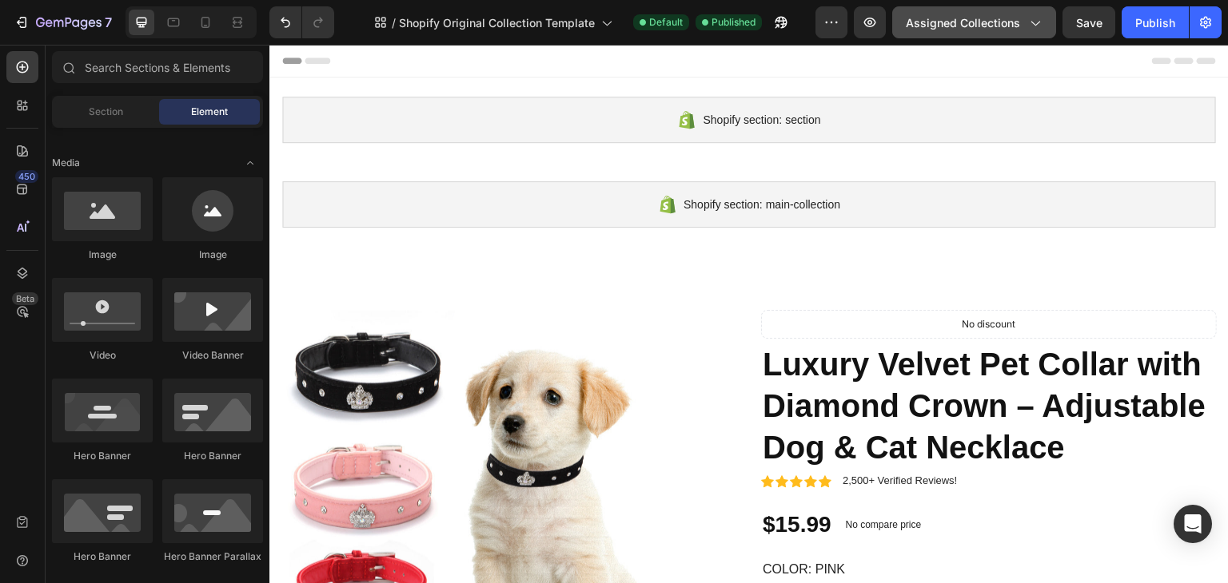
click at [1033, 26] on icon "button" at bounding box center [1034, 22] width 16 height 16
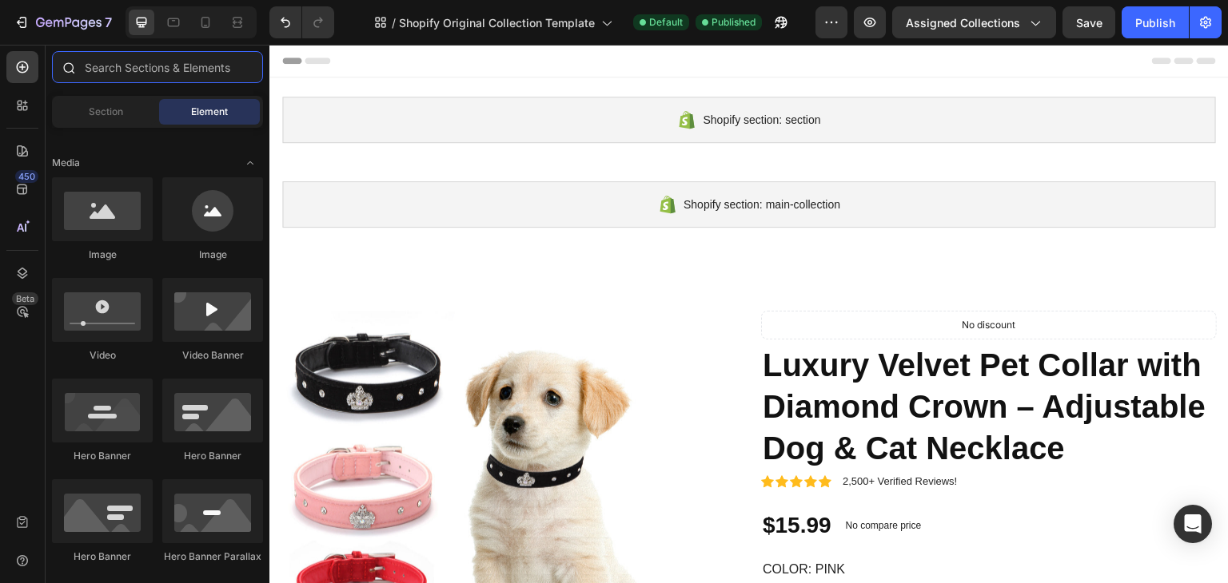
click at [176, 61] on input "text" at bounding box center [157, 67] width 211 height 32
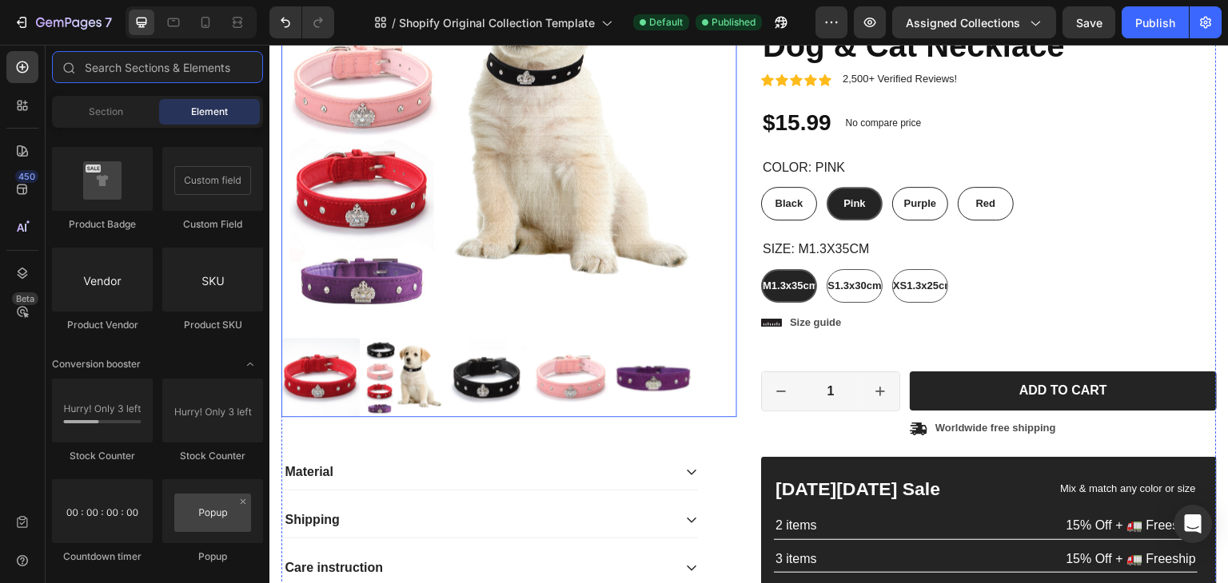
scroll to position [526, 0]
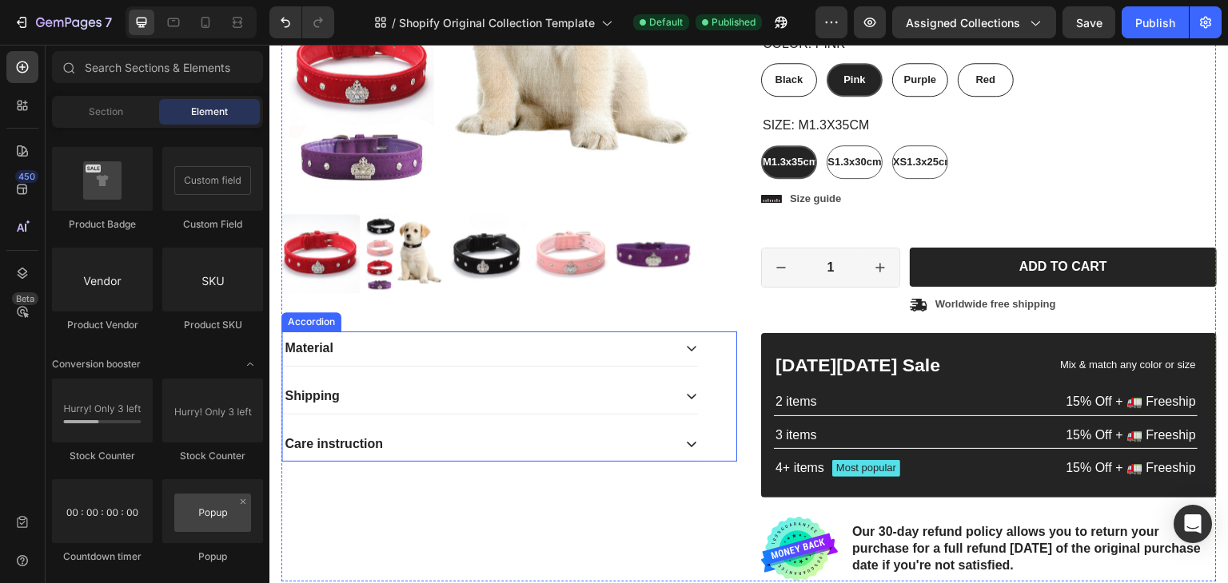
click at [685, 441] on icon at bounding box center [691, 444] width 13 height 13
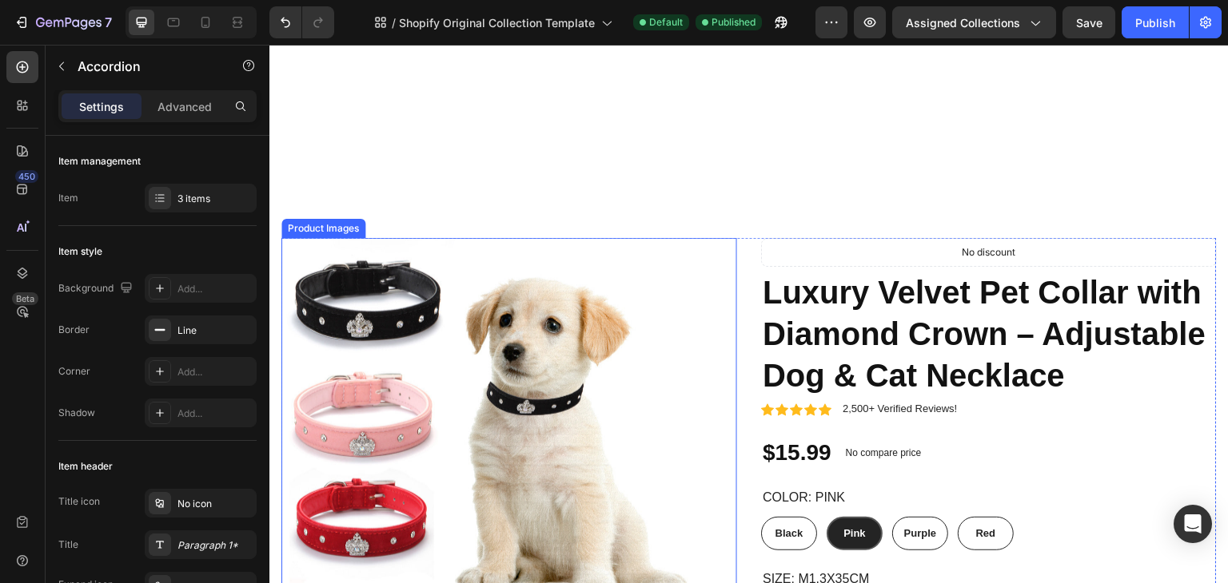
scroll to position [0, 0]
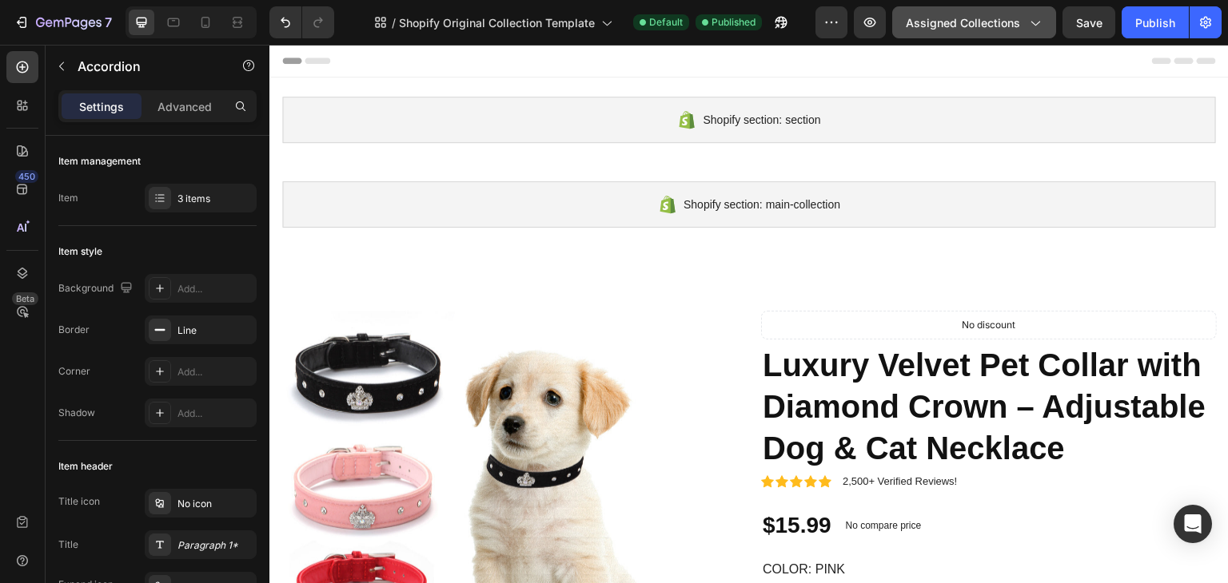
click at [1034, 20] on icon "button" at bounding box center [1034, 22] width 16 height 16
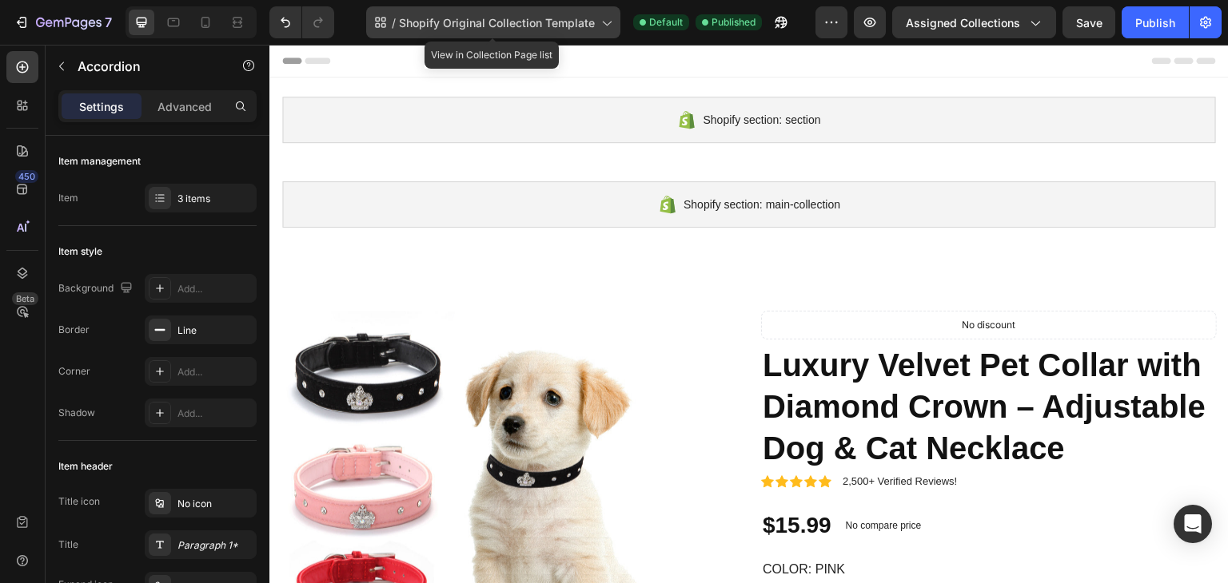
click at [537, 20] on span "Shopify Original Collection Template" at bounding box center [497, 22] width 196 height 17
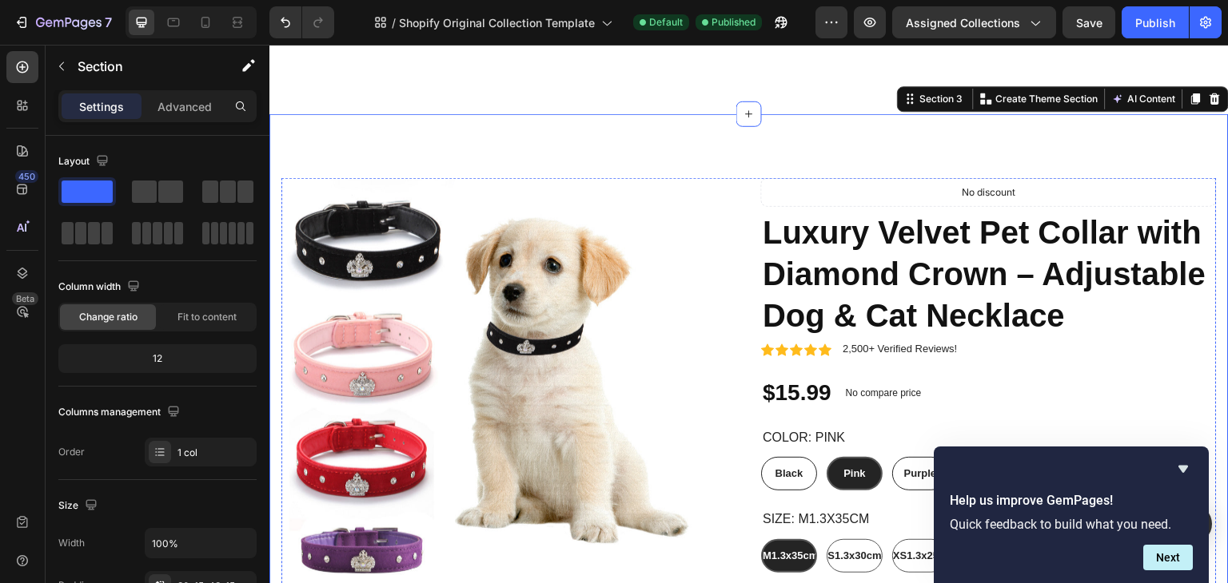
scroll to position [126, 0]
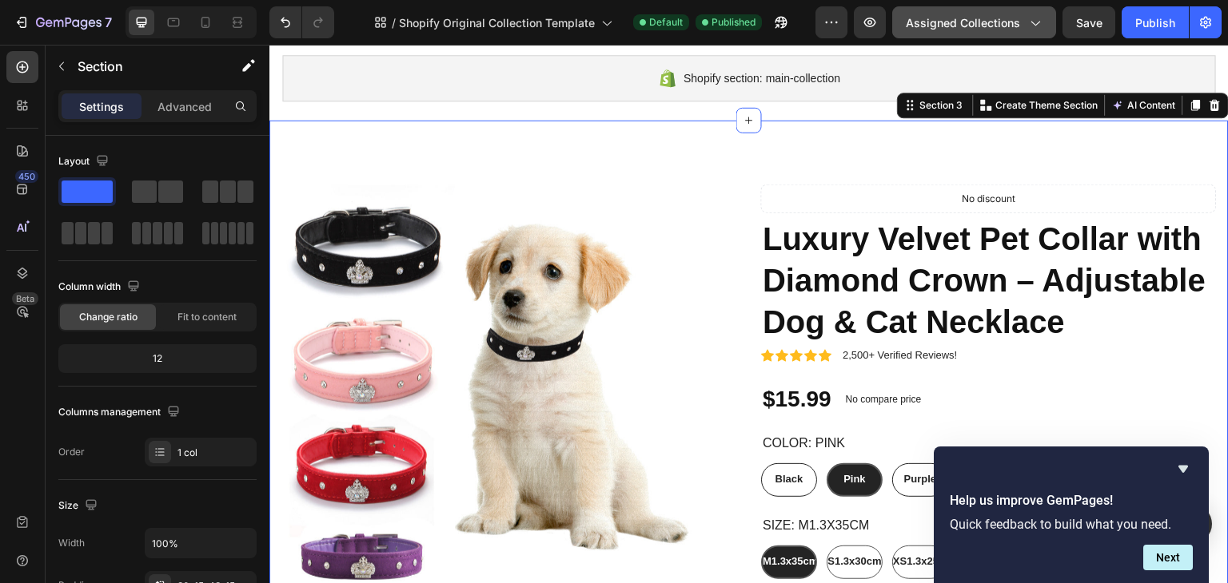
click at [941, 22] on span "Assigned Collections" at bounding box center [963, 22] width 114 height 17
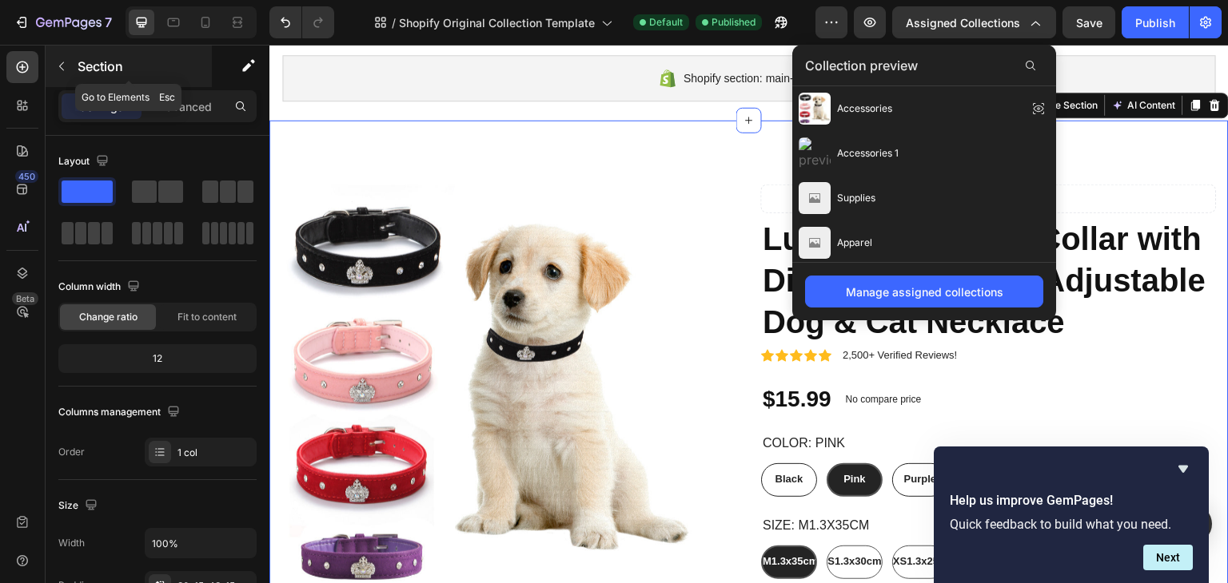
click at [63, 70] on icon "button" at bounding box center [61, 66] width 5 height 9
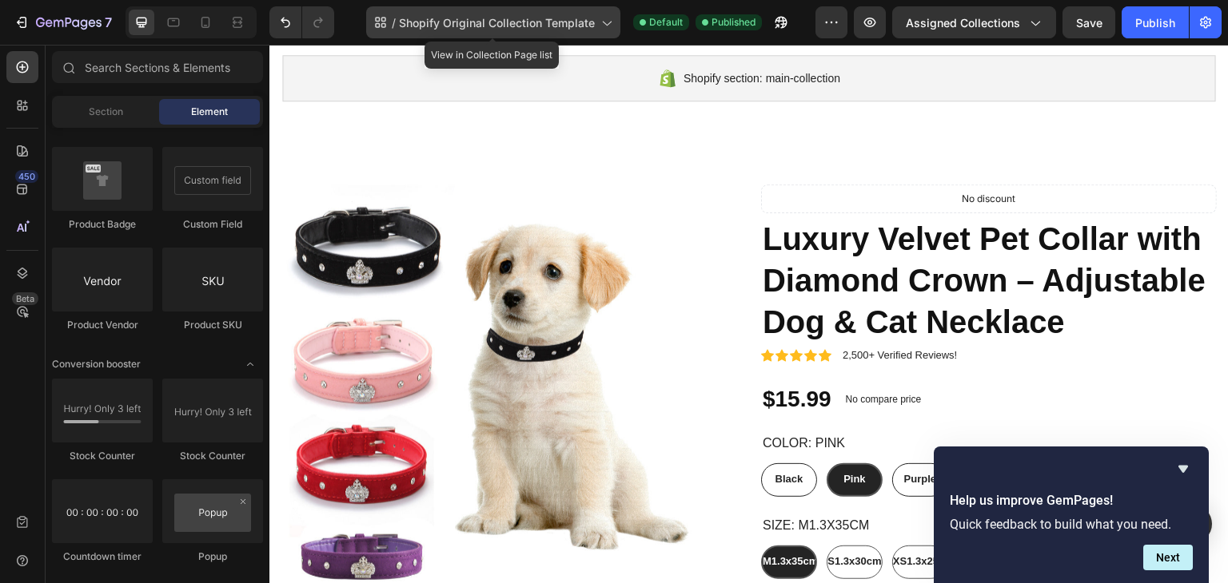
click at [531, 16] on span "Shopify Original Collection Template" at bounding box center [497, 22] width 196 height 17
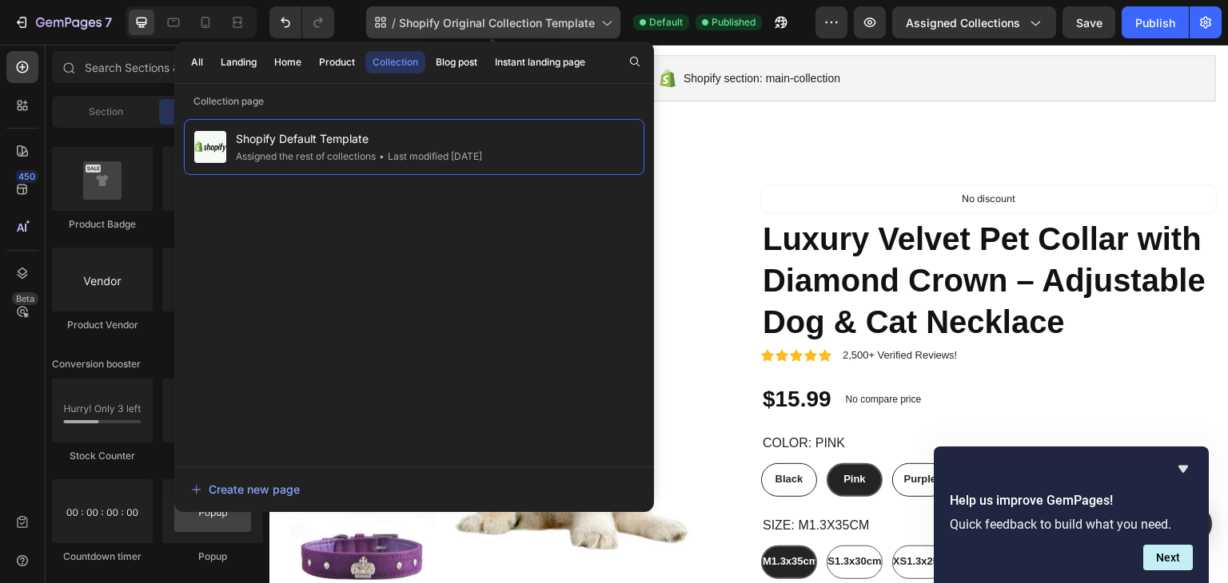
click at [381, 16] on icon at bounding box center [380, 22] width 16 height 16
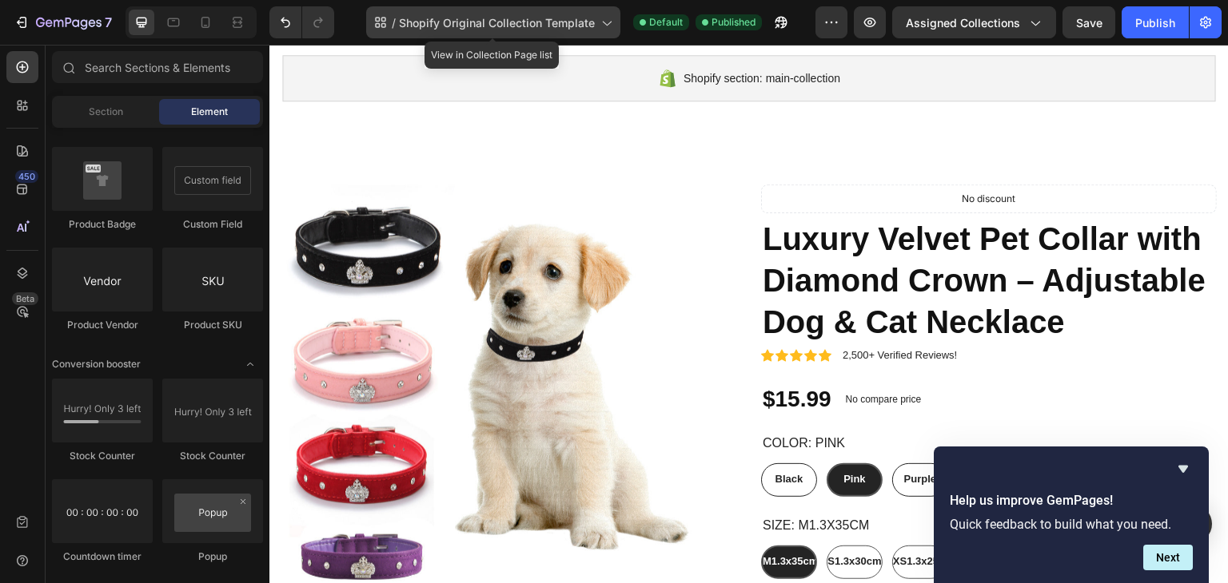
click at [450, 20] on span "Shopify Original Collection Template" at bounding box center [497, 22] width 196 height 17
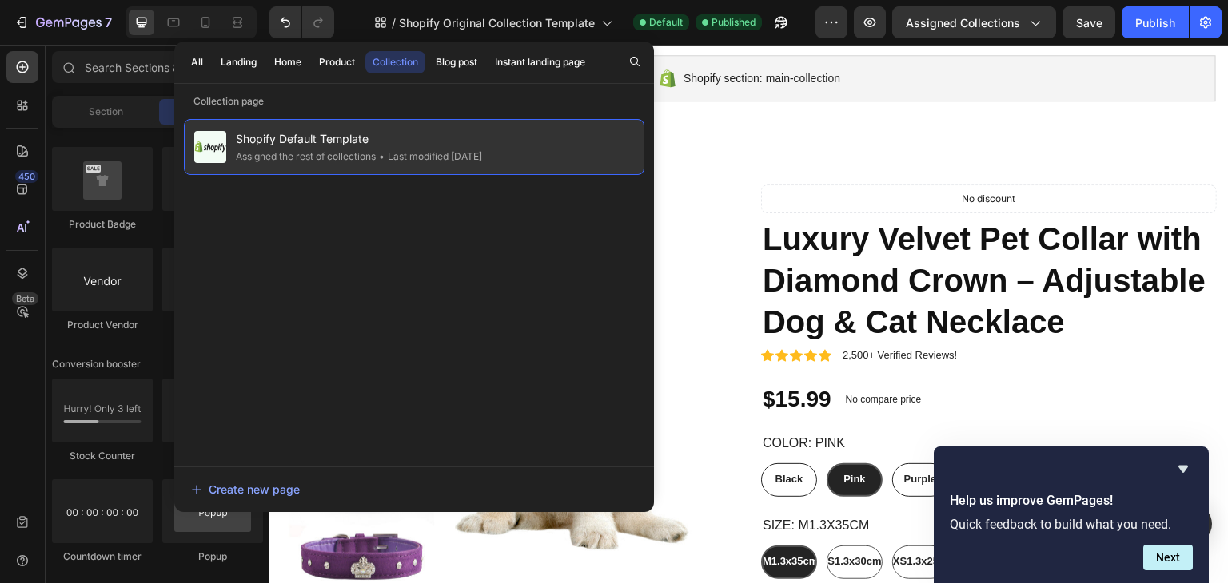
drag, startPoint x: 542, startPoint y: 154, endPoint x: 291, endPoint y: 135, distance: 251.7
click at [291, 135] on div "Shopify Default Template Assigned the rest of collections • Last modified [DATE]" at bounding box center [414, 147] width 460 height 56
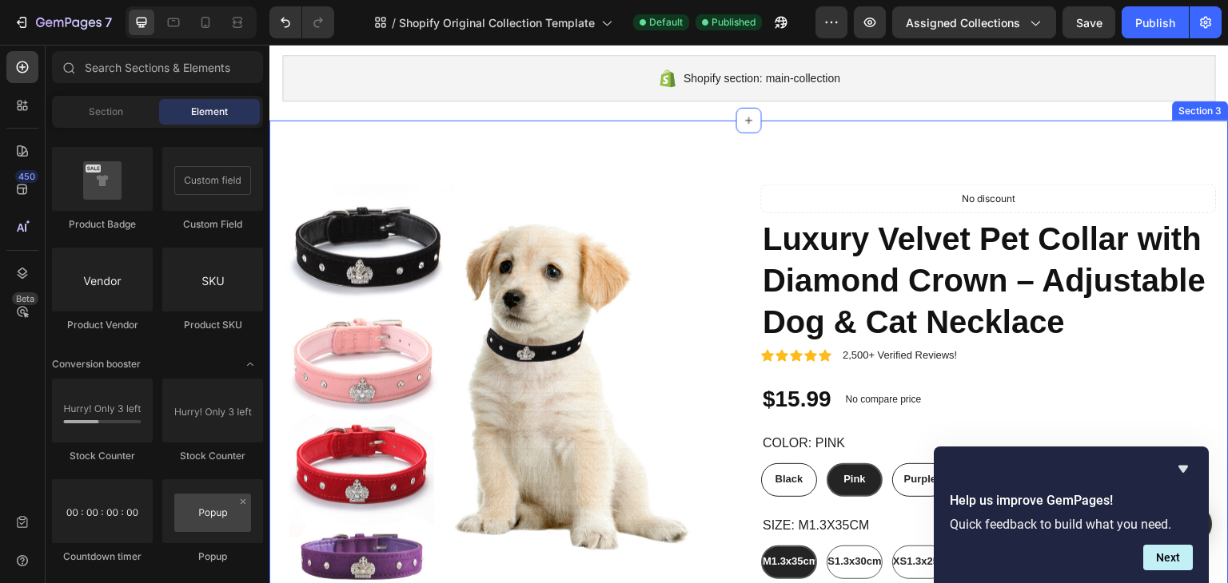
scroll to position [0, 0]
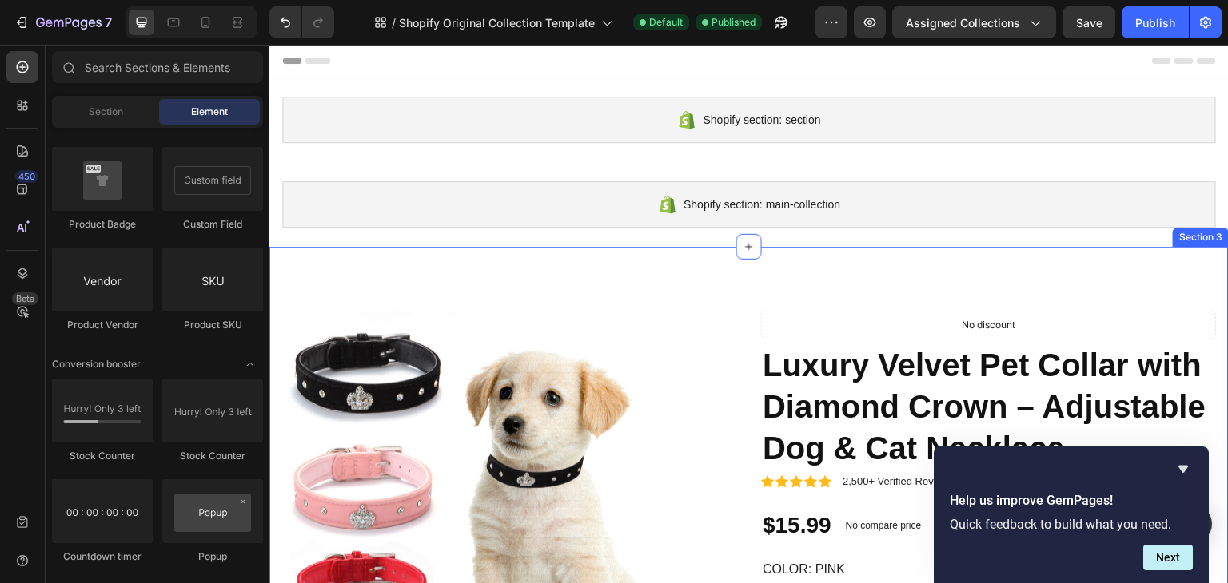
click at [1189, 241] on div "Section 3" at bounding box center [1201, 237] width 56 height 19
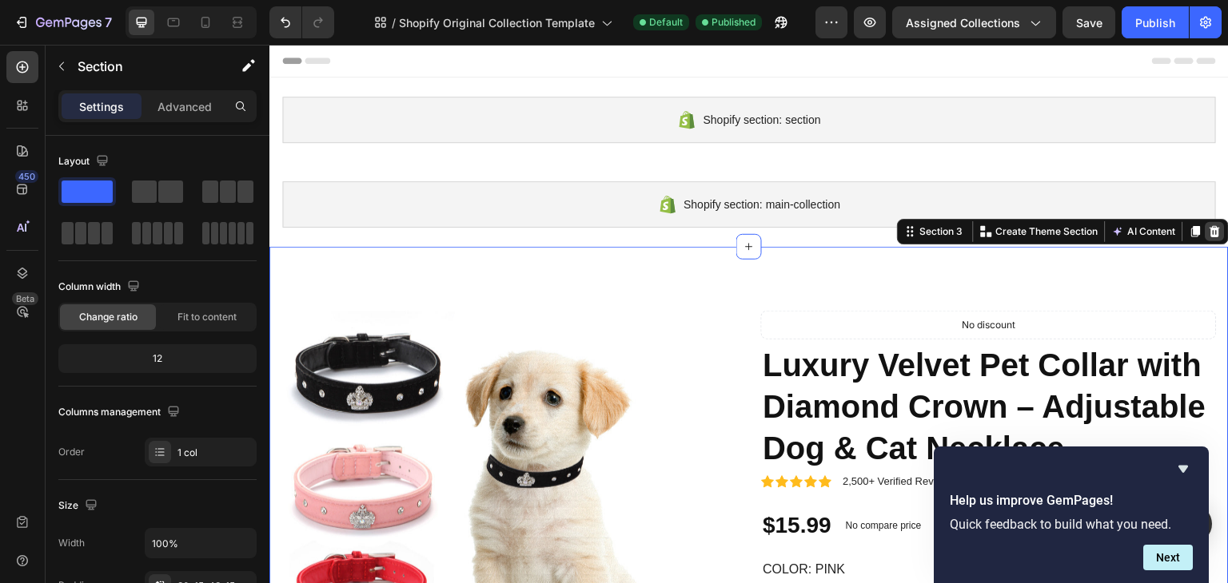
click at [1208, 237] on div at bounding box center [1214, 231] width 19 height 19
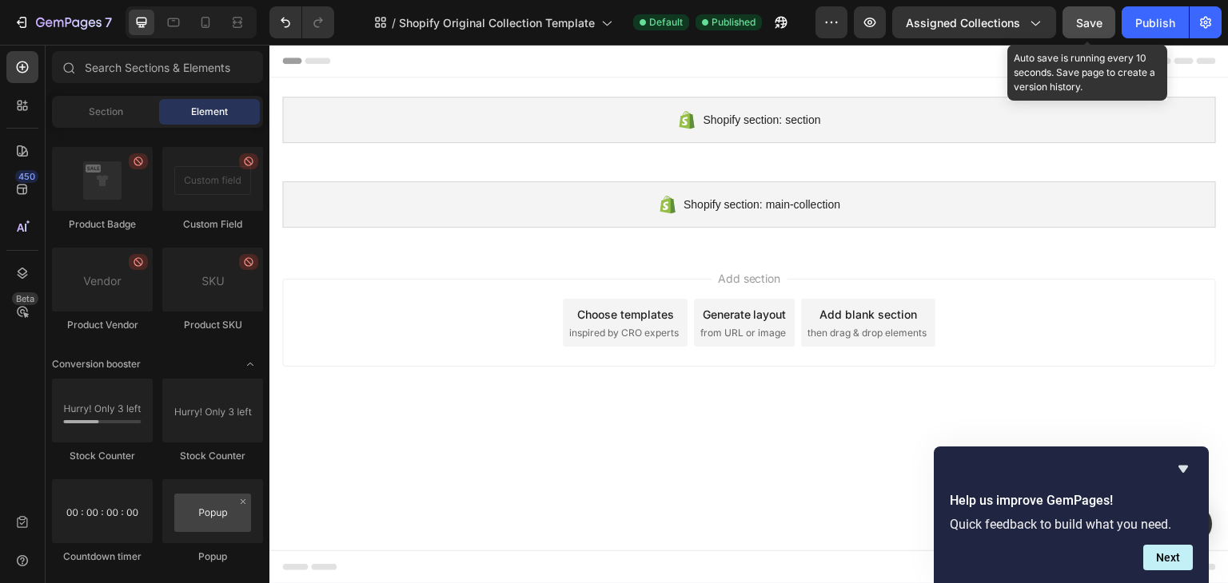
click at [1102, 22] on span "Save" at bounding box center [1089, 23] width 26 height 14
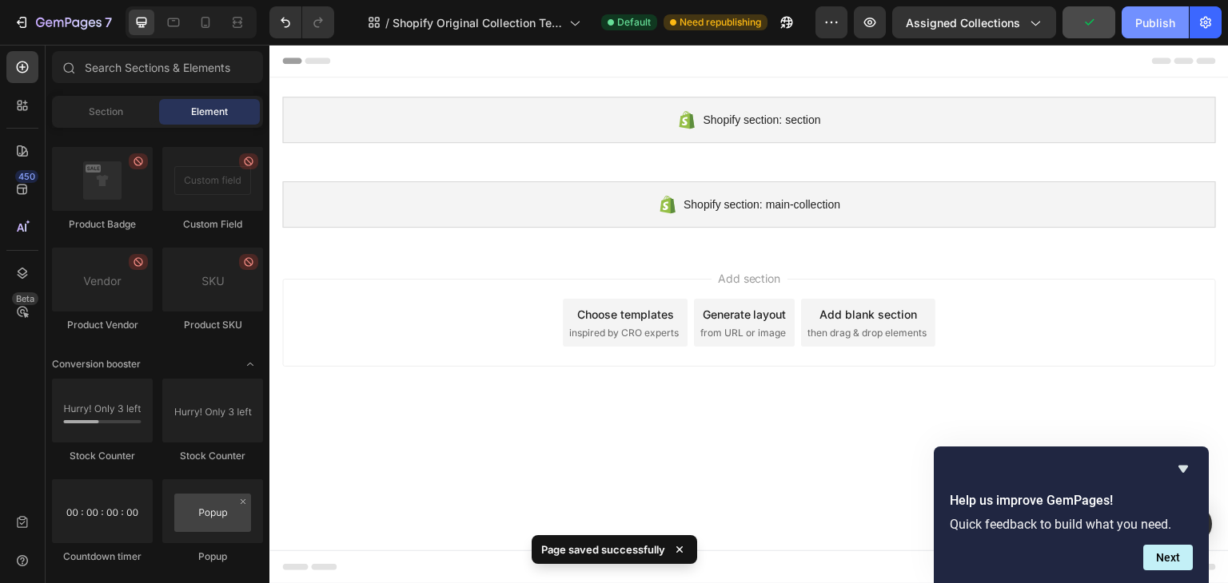
click at [1138, 33] on button "Publish" at bounding box center [1154, 22] width 67 height 32
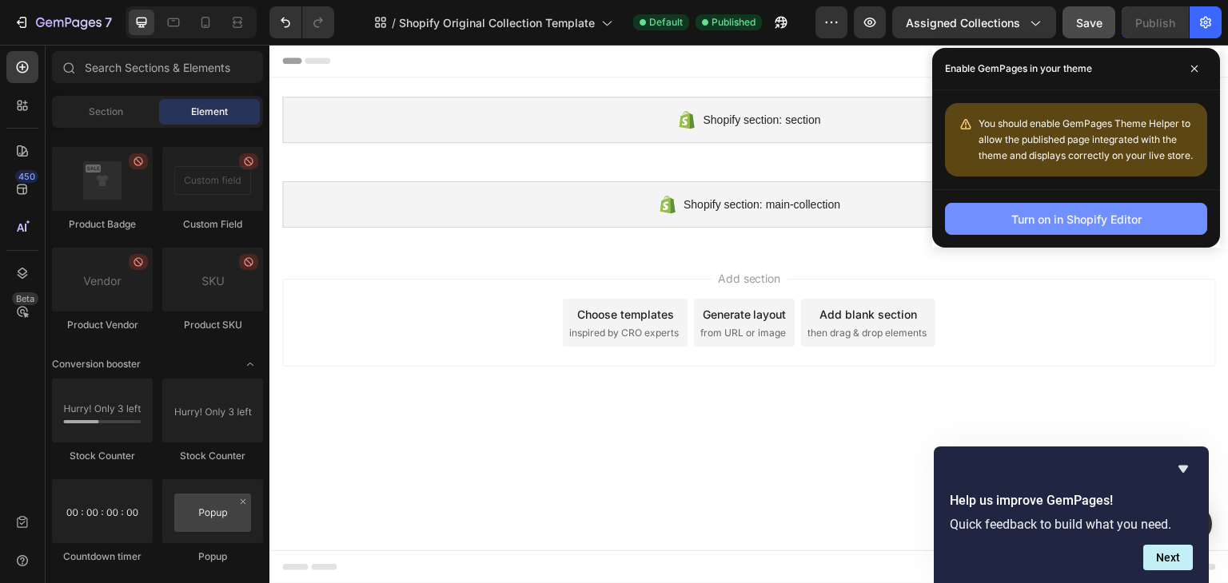
click at [1035, 229] on button "Turn on in Shopify Editor" at bounding box center [1076, 219] width 262 height 32
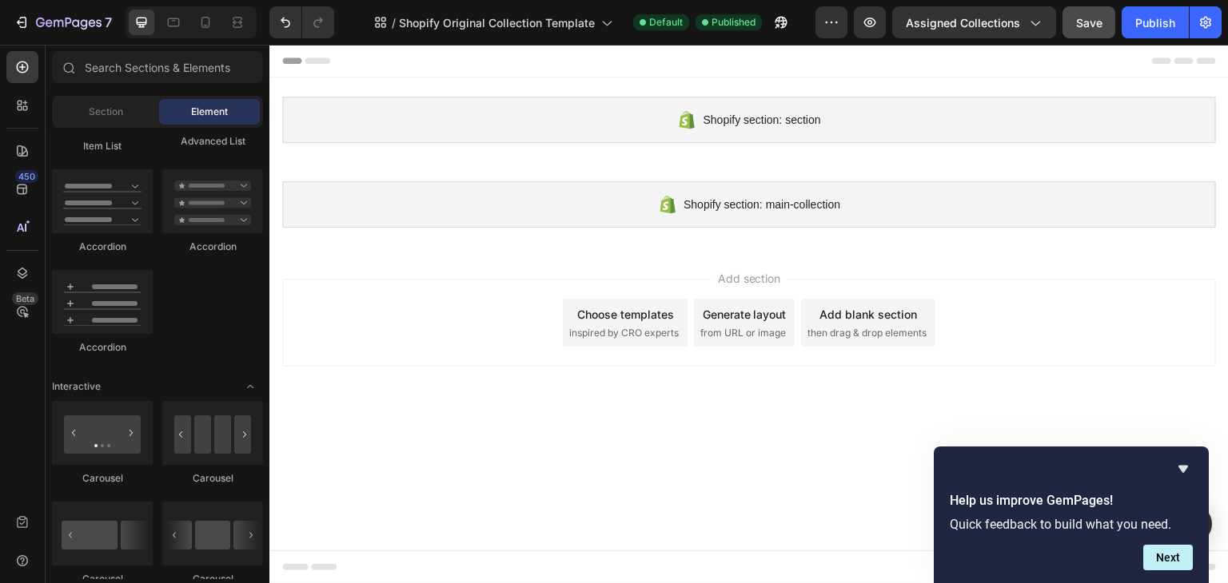
scroll to position [799, 0]
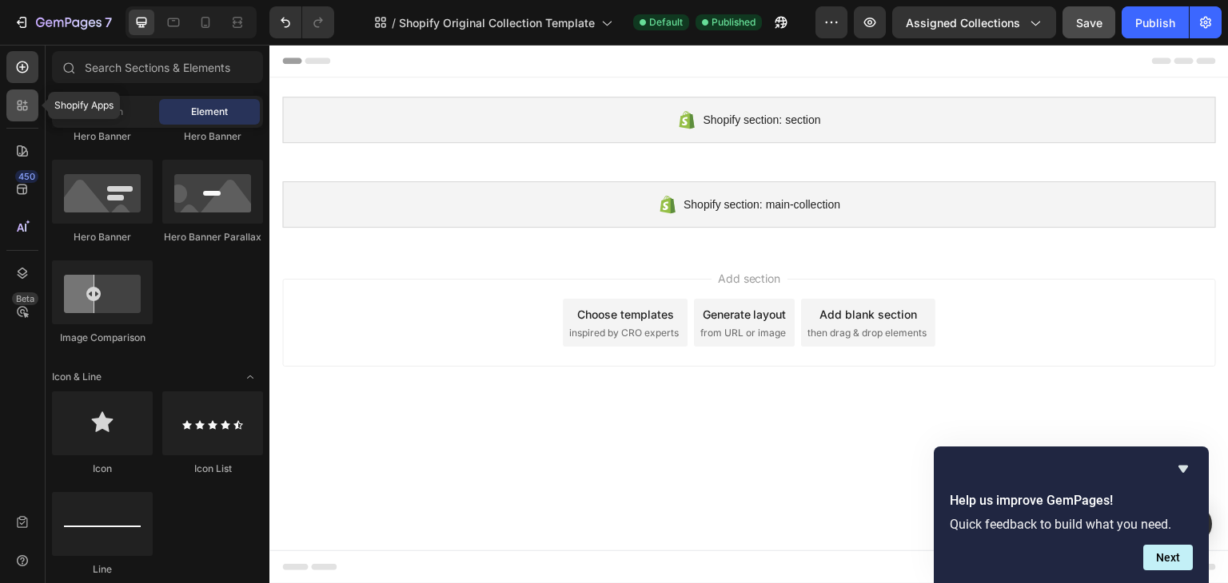
click at [16, 112] on icon at bounding box center [22, 106] width 16 height 16
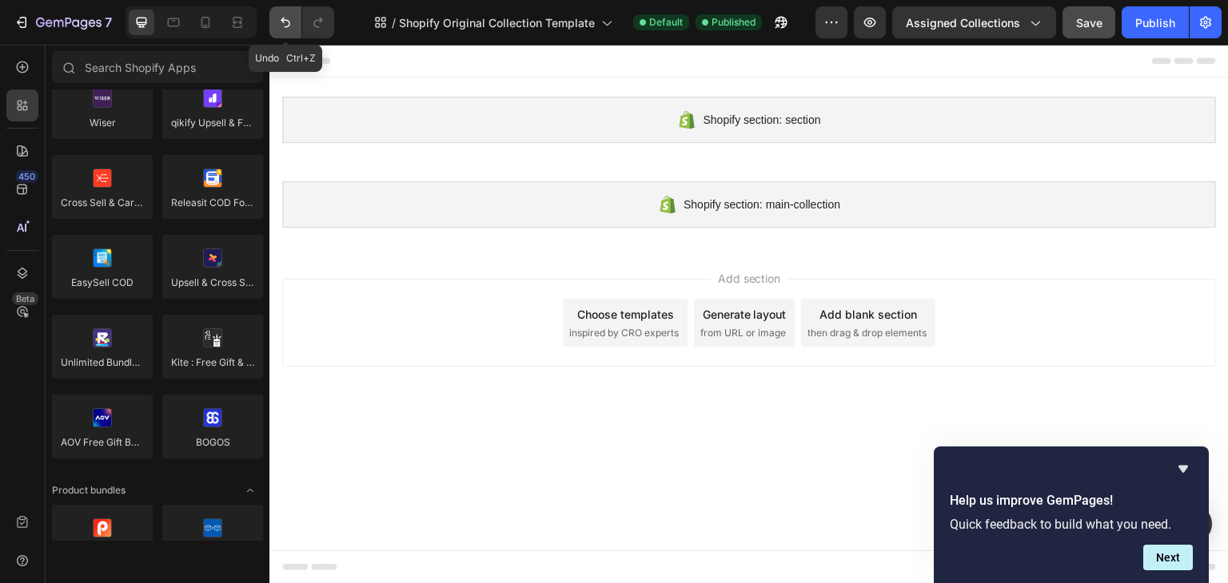
click at [285, 20] on icon "Undo/Redo" at bounding box center [286, 23] width 10 height 10
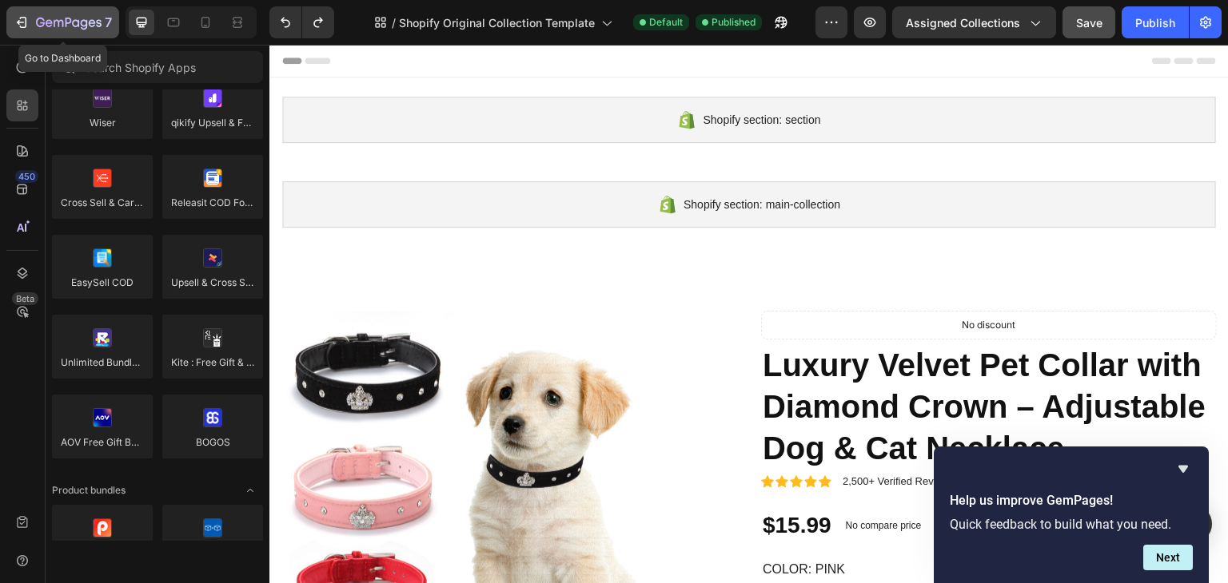
click at [56, 25] on icon "button" at bounding box center [69, 24] width 66 height 14
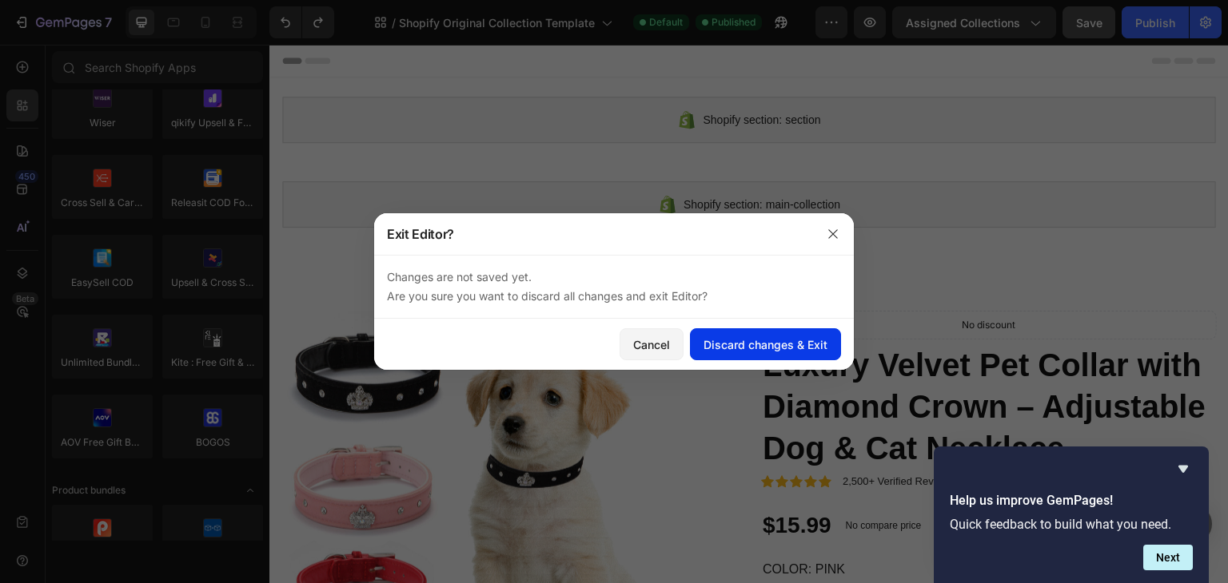
click at [729, 343] on div "Discard changes & Exit" at bounding box center [765, 344] width 124 height 17
